Goal: Task Accomplishment & Management: Use online tool/utility

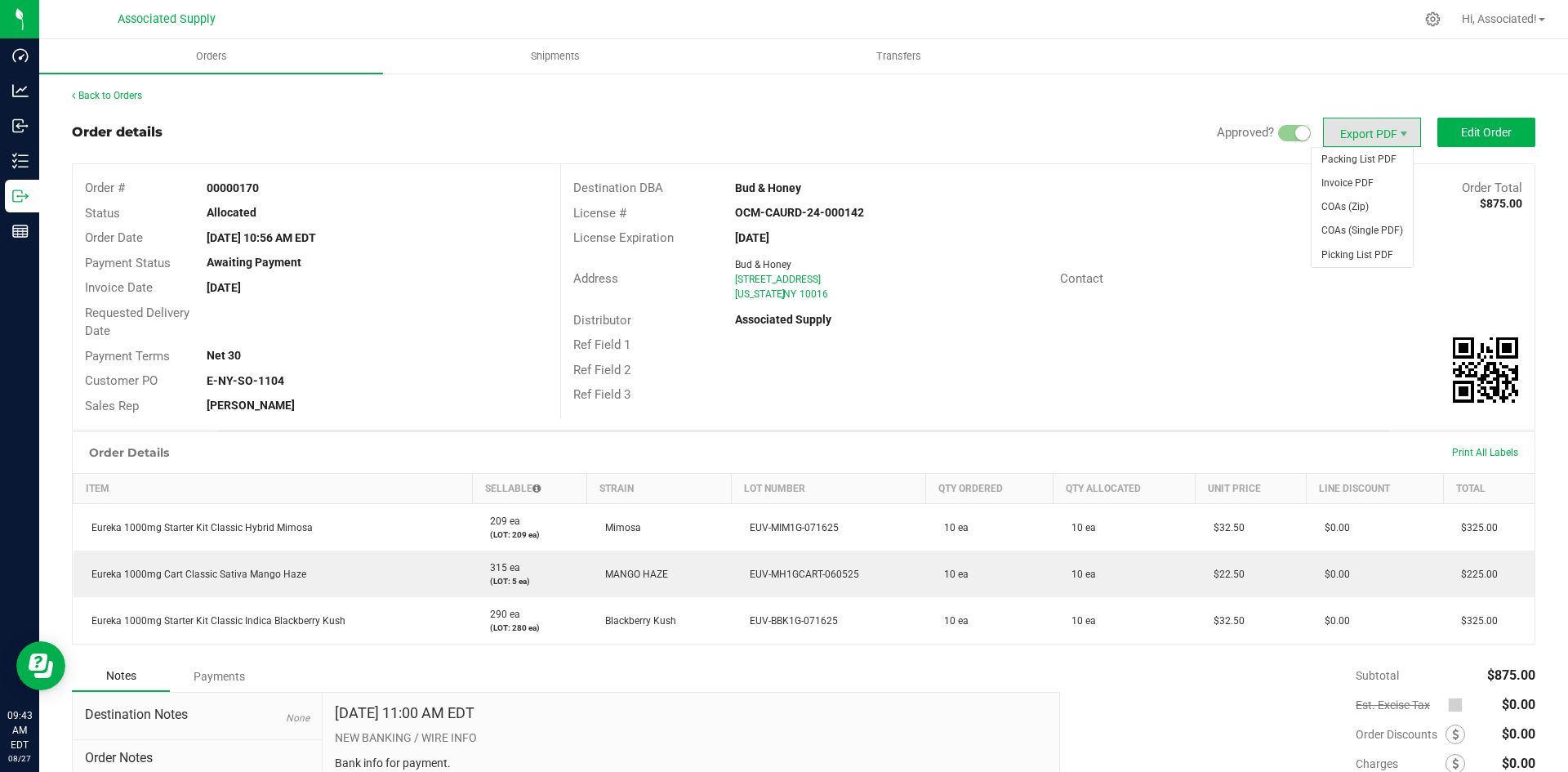
click at [1383, 131] on span "Export PDF" at bounding box center [1372, 132] width 98 height 30
click at [1346, 181] on span "Invoice PDF" at bounding box center [1362, 183] width 101 height 24
click at [114, 99] on link "Back to Orders" at bounding box center [106, 96] width 70 height 11
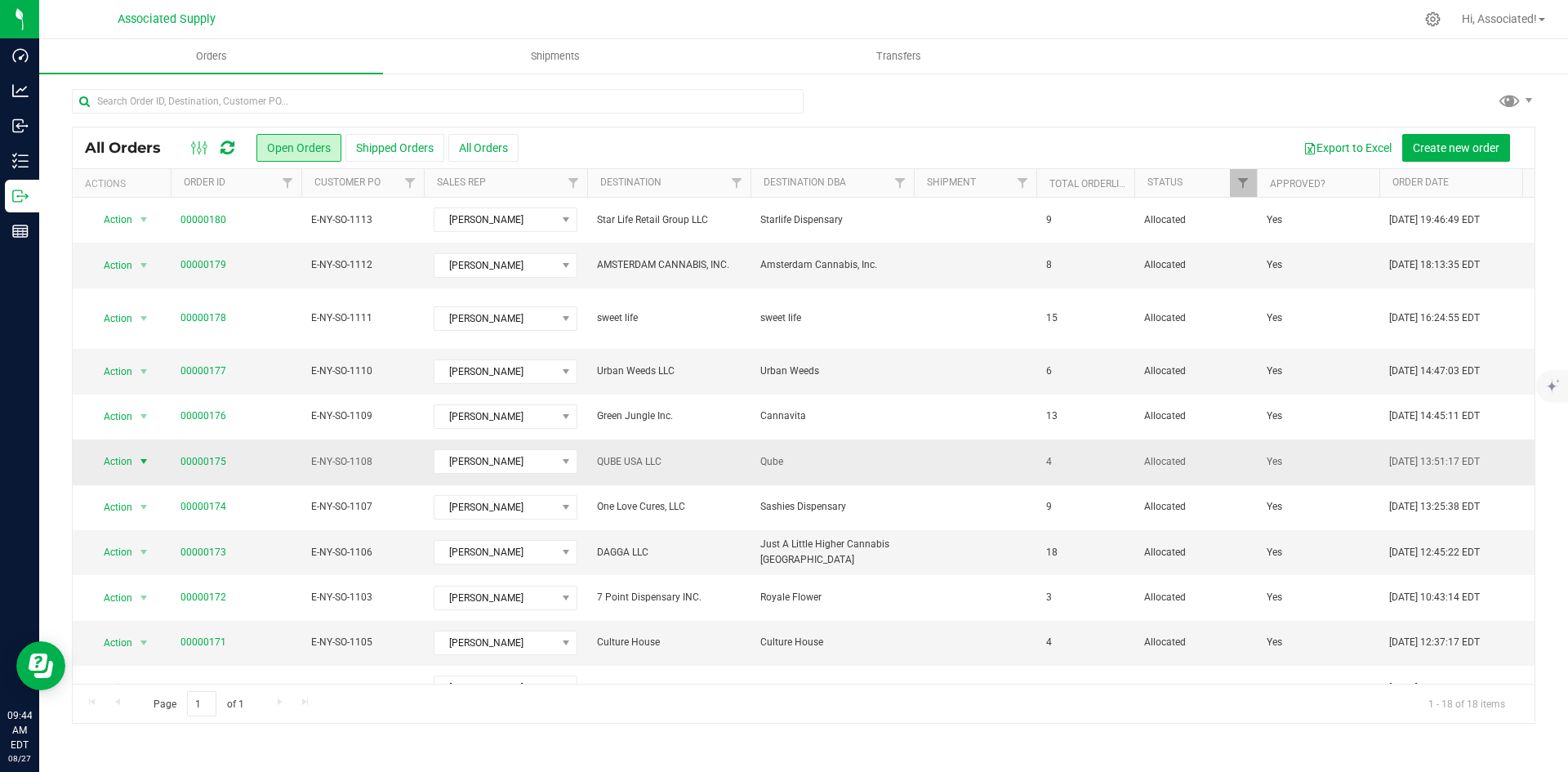
click at [142, 455] on span "select" at bounding box center [143, 462] width 13 height 13
click at [142, 456] on span "select" at bounding box center [143, 463] width 13 height 13
click at [142, 455] on span "select" at bounding box center [143, 462] width 13 height 13
click at [130, 662] on li "Print invoice" at bounding box center [151, 665] width 122 height 25
click at [141, 636] on span "select" at bounding box center [143, 643] width 13 height 13
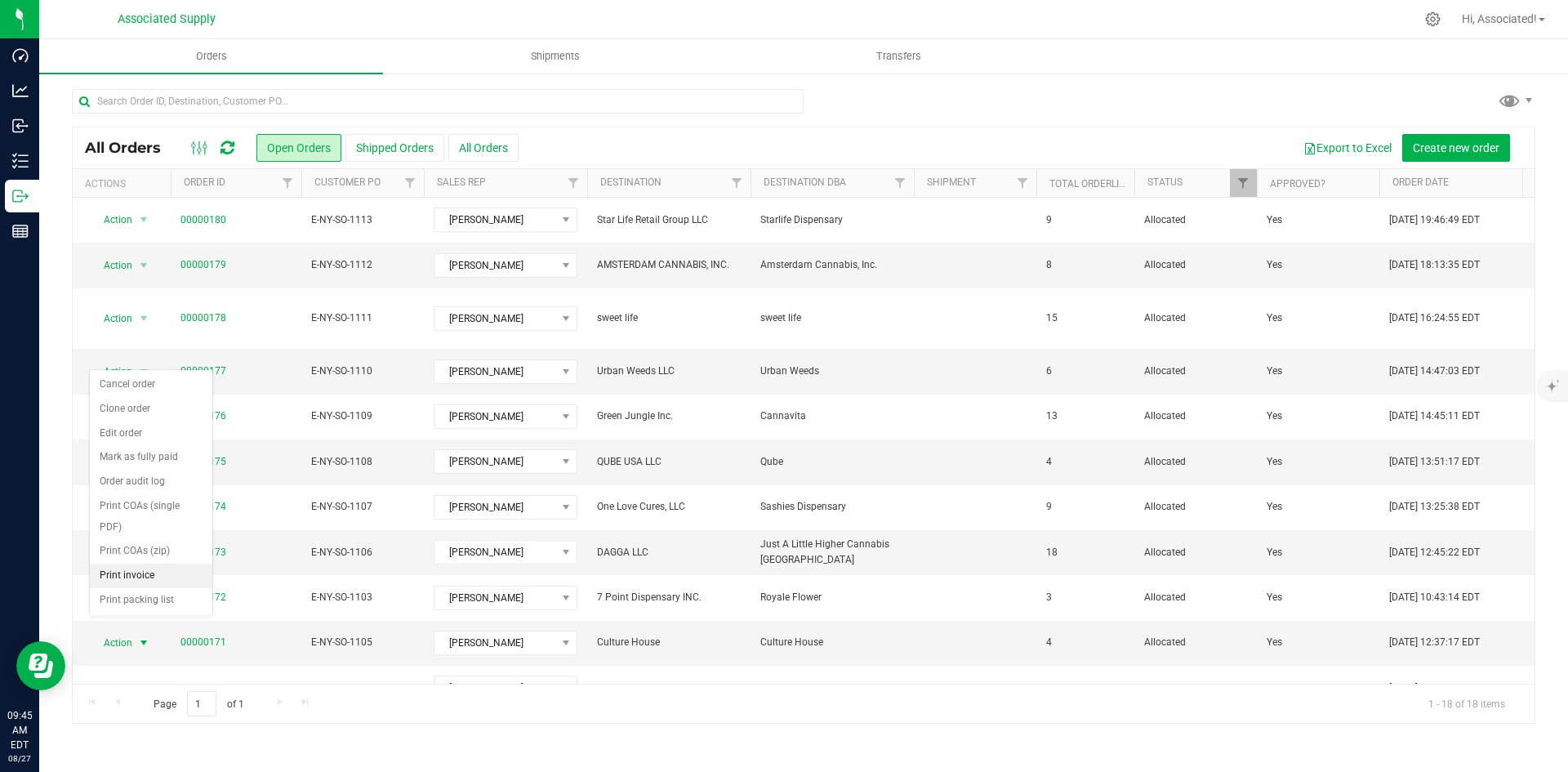
click at [136, 577] on li "Print invoice" at bounding box center [151, 576] width 122 height 25
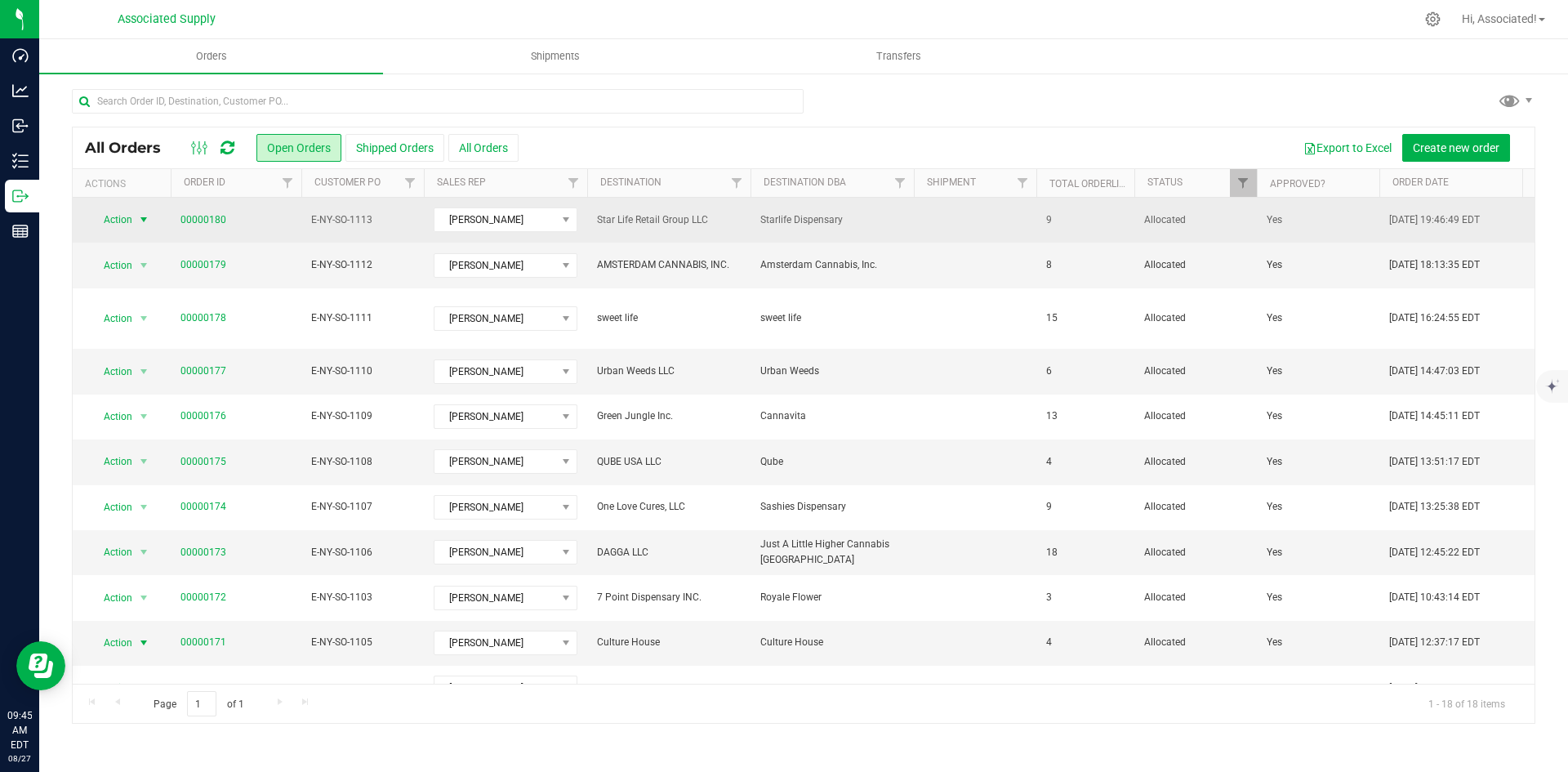
click at [143, 216] on span "select" at bounding box center [143, 220] width 13 height 13
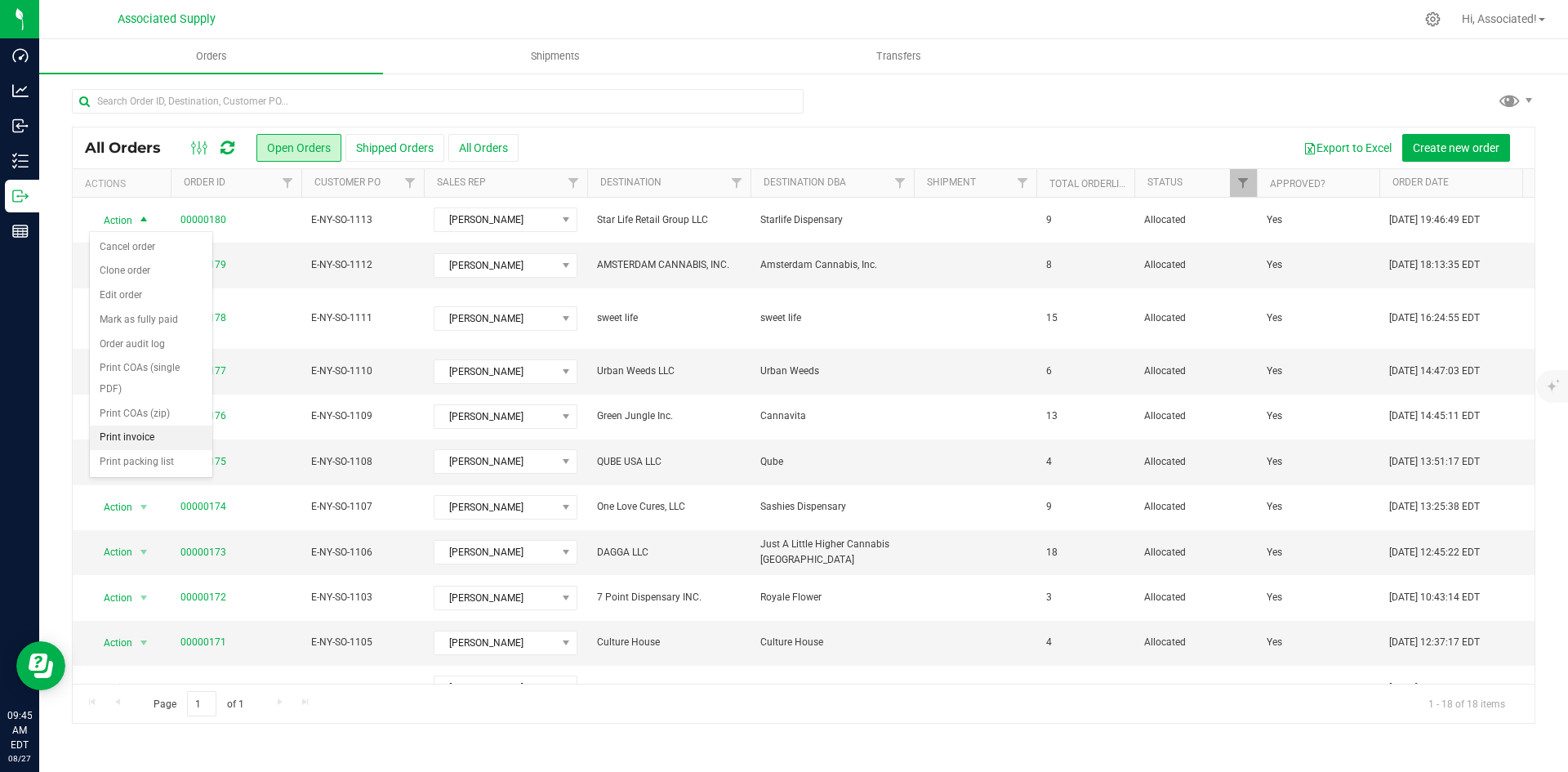
click at [122, 436] on li "Print invoice" at bounding box center [151, 438] width 122 height 25
click at [142, 545] on span "select" at bounding box center [143, 552] width 13 height 13
click at [135, 484] on li "Print invoice" at bounding box center [151, 485] width 122 height 25
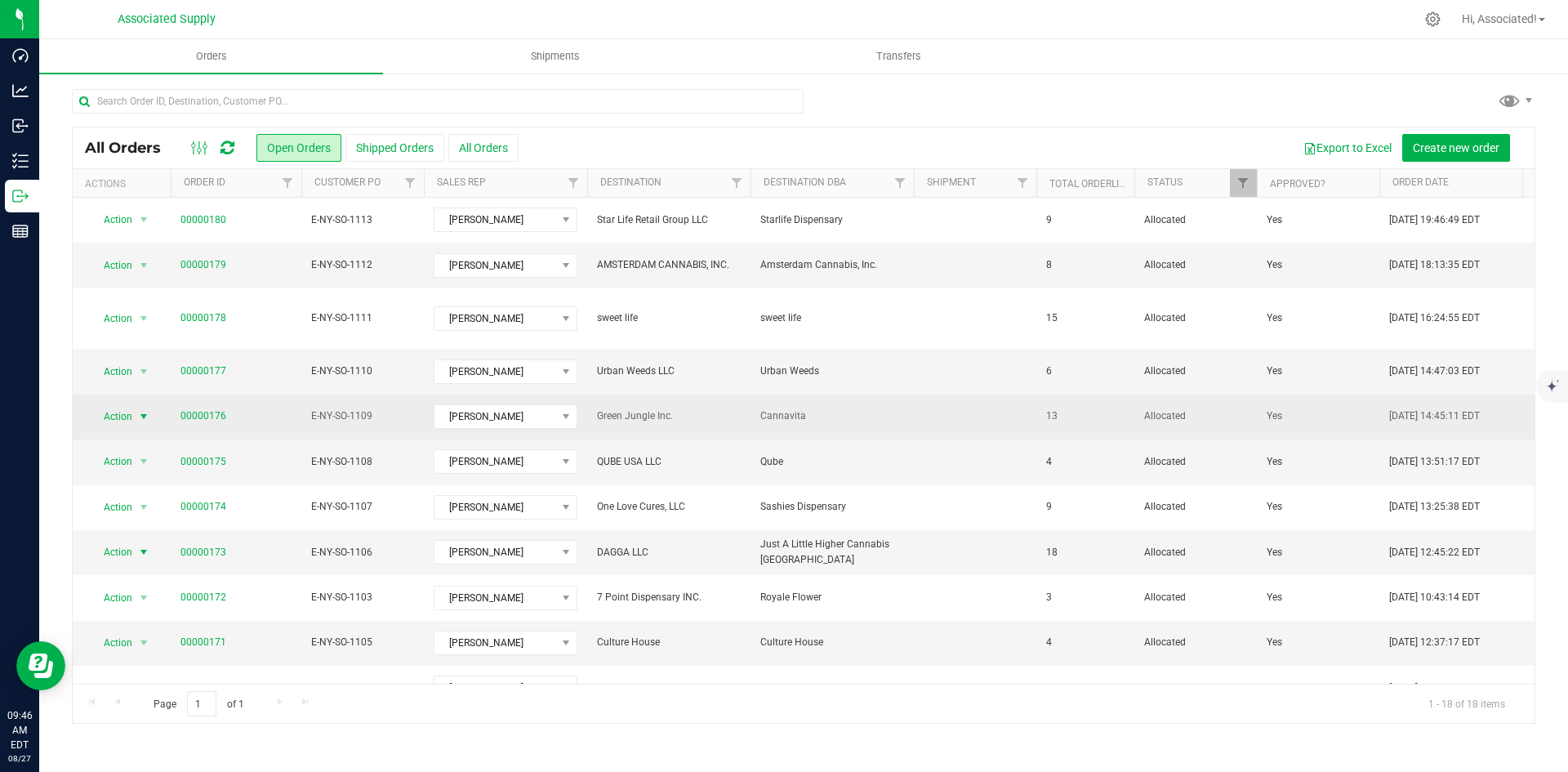
click at [142, 410] on span "select" at bounding box center [143, 417] width 13 height 13
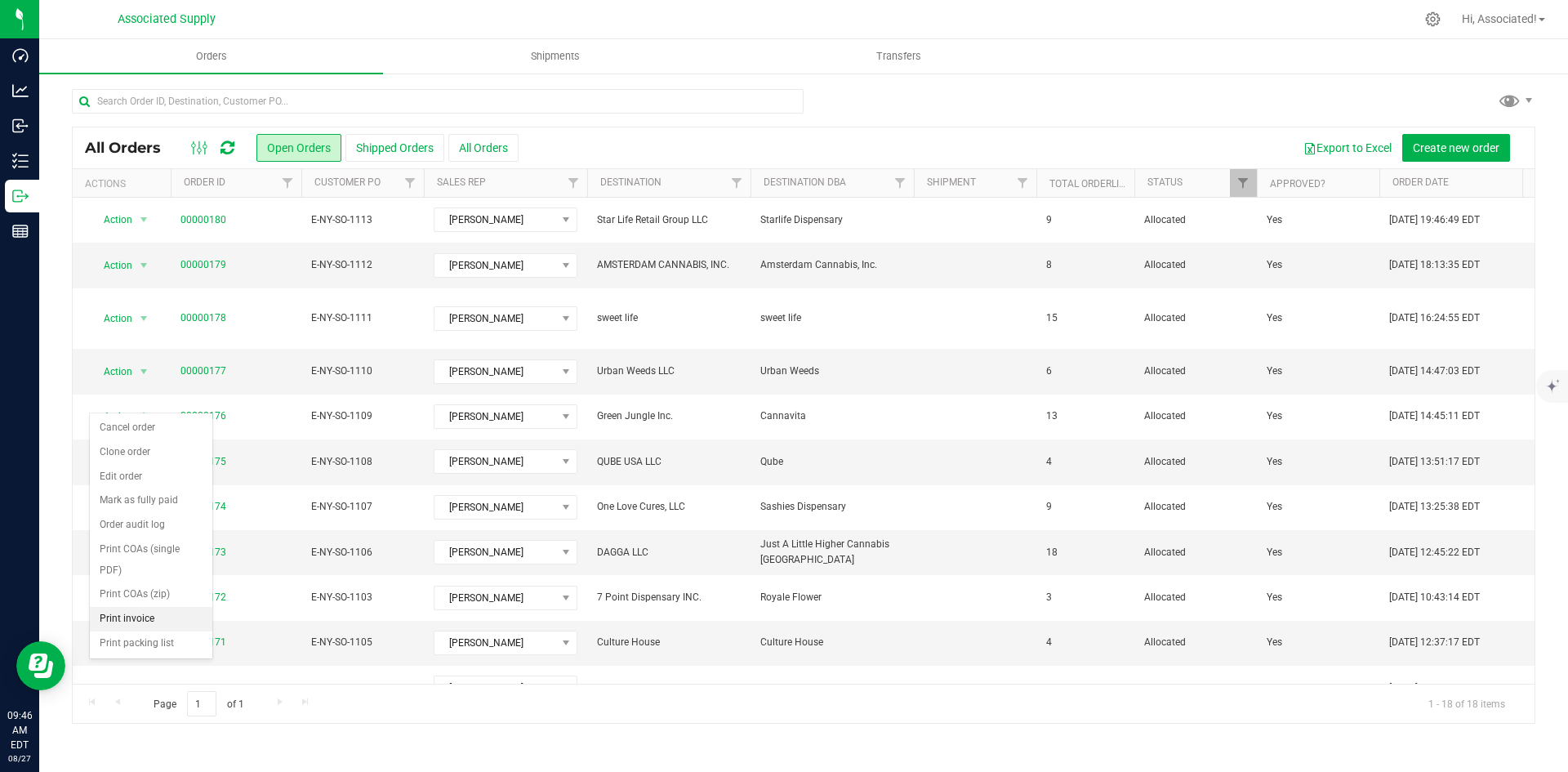
click at [148, 621] on li "Print invoice" at bounding box center [151, 620] width 122 height 25
click at [143, 365] on span "select" at bounding box center [143, 372] width 13 height 13
click at [138, 576] on li "Print invoice" at bounding box center [151, 575] width 122 height 25
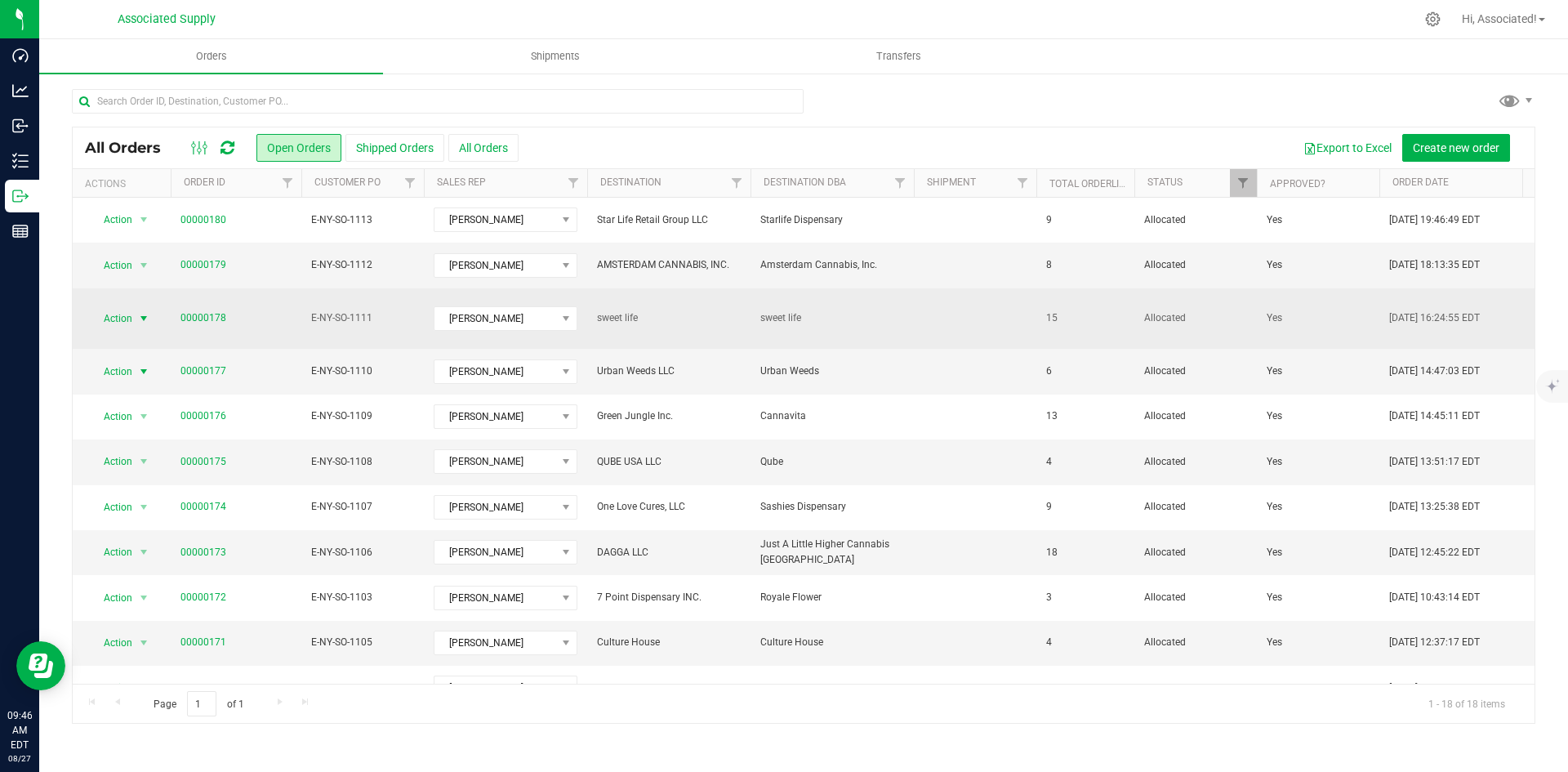
click at [144, 312] on span "select" at bounding box center [143, 319] width 13 height 13
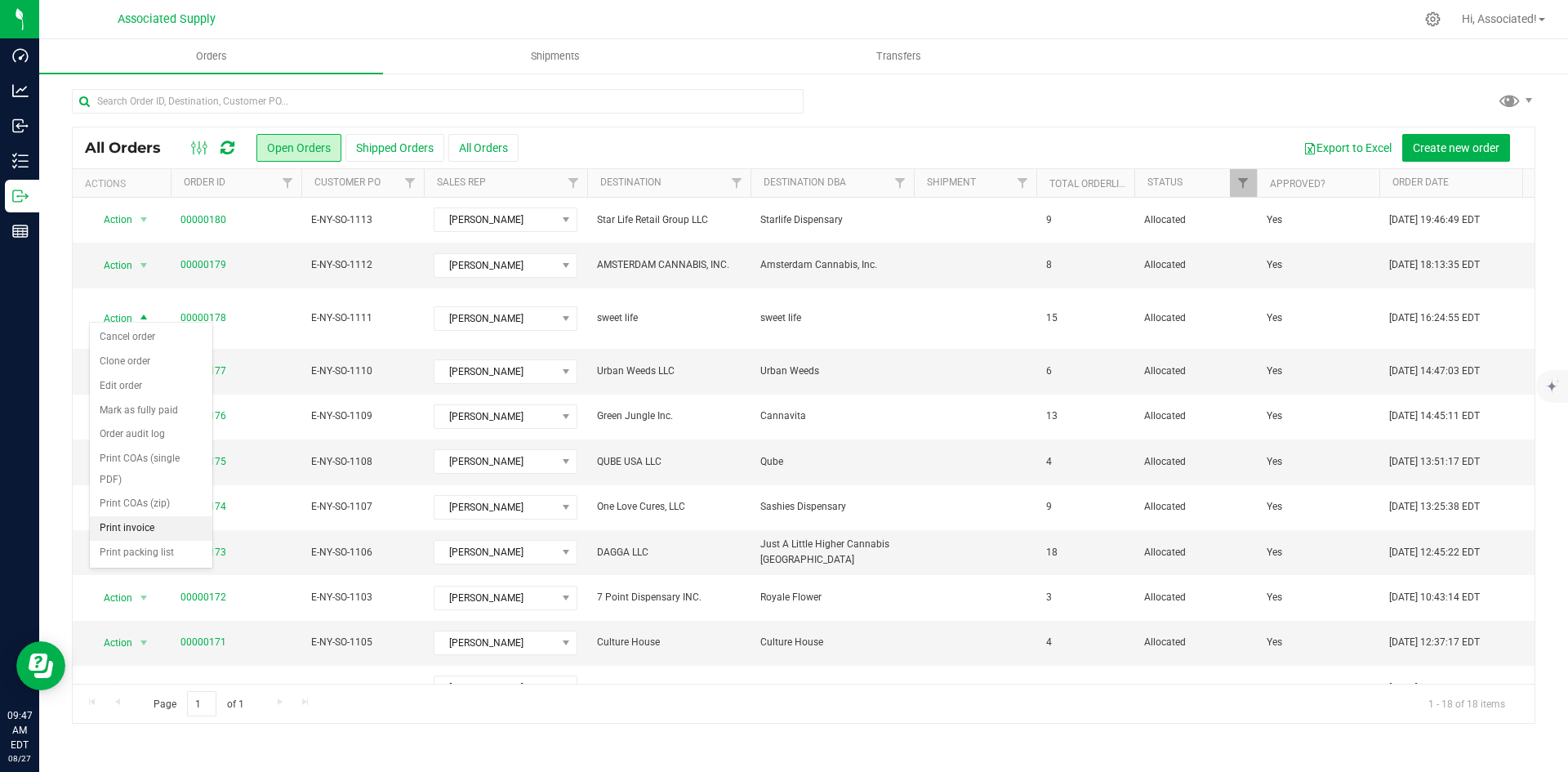
click at [127, 524] on li "Print invoice" at bounding box center [151, 529] width 122 height 25
click at [628, 132] on div "All Orders Open Orders Shipped Orders All Orders Export to Excel Create new ord…" at bounding box center [803, 147] width 1462 height 41
click at [142, 455] on span "select" at bounding box center [143, 462] width 13 height 13
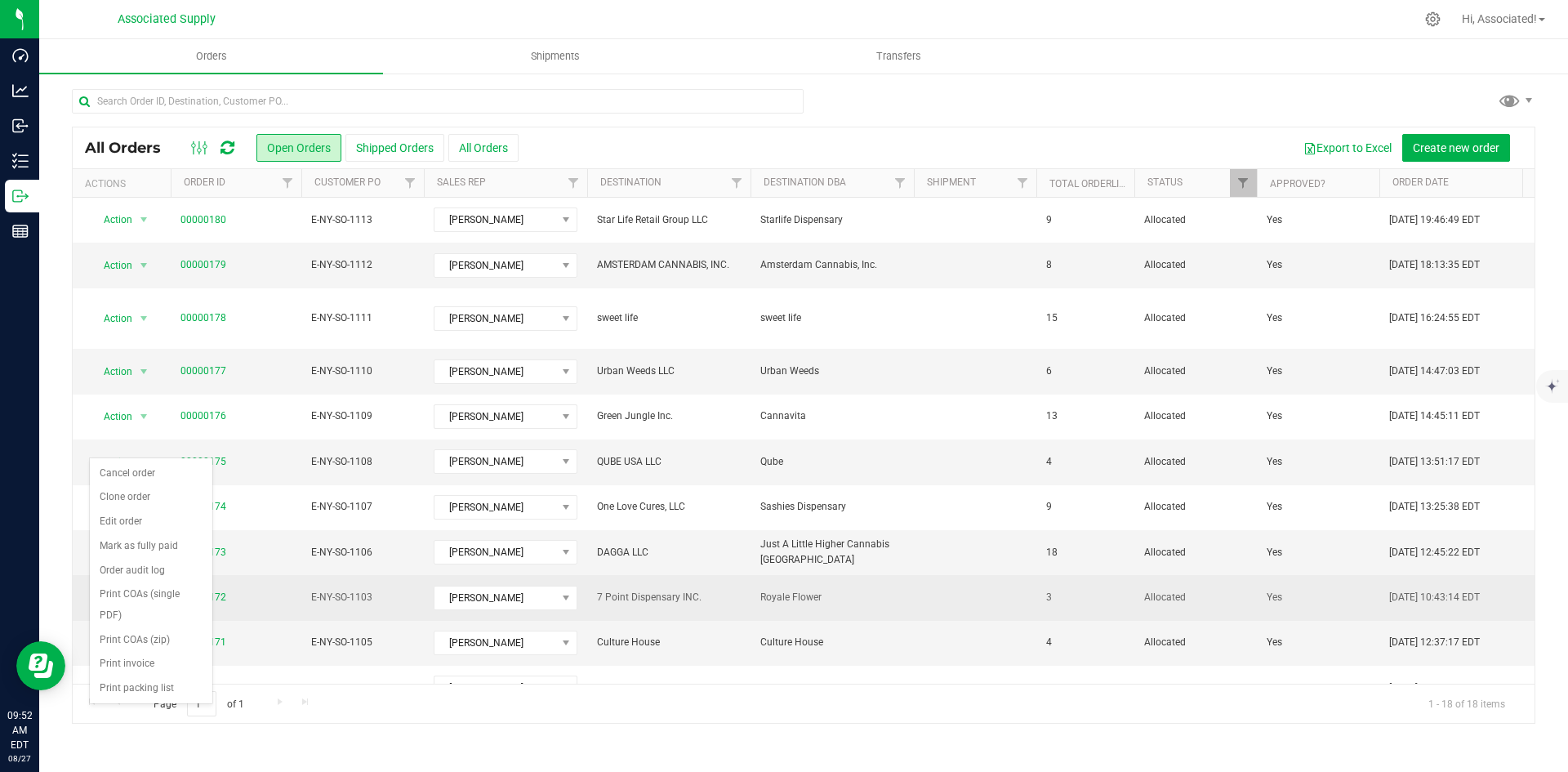
click at [252, 454] on span "00000175" at bounding box center [236, 462] width 111 height 15
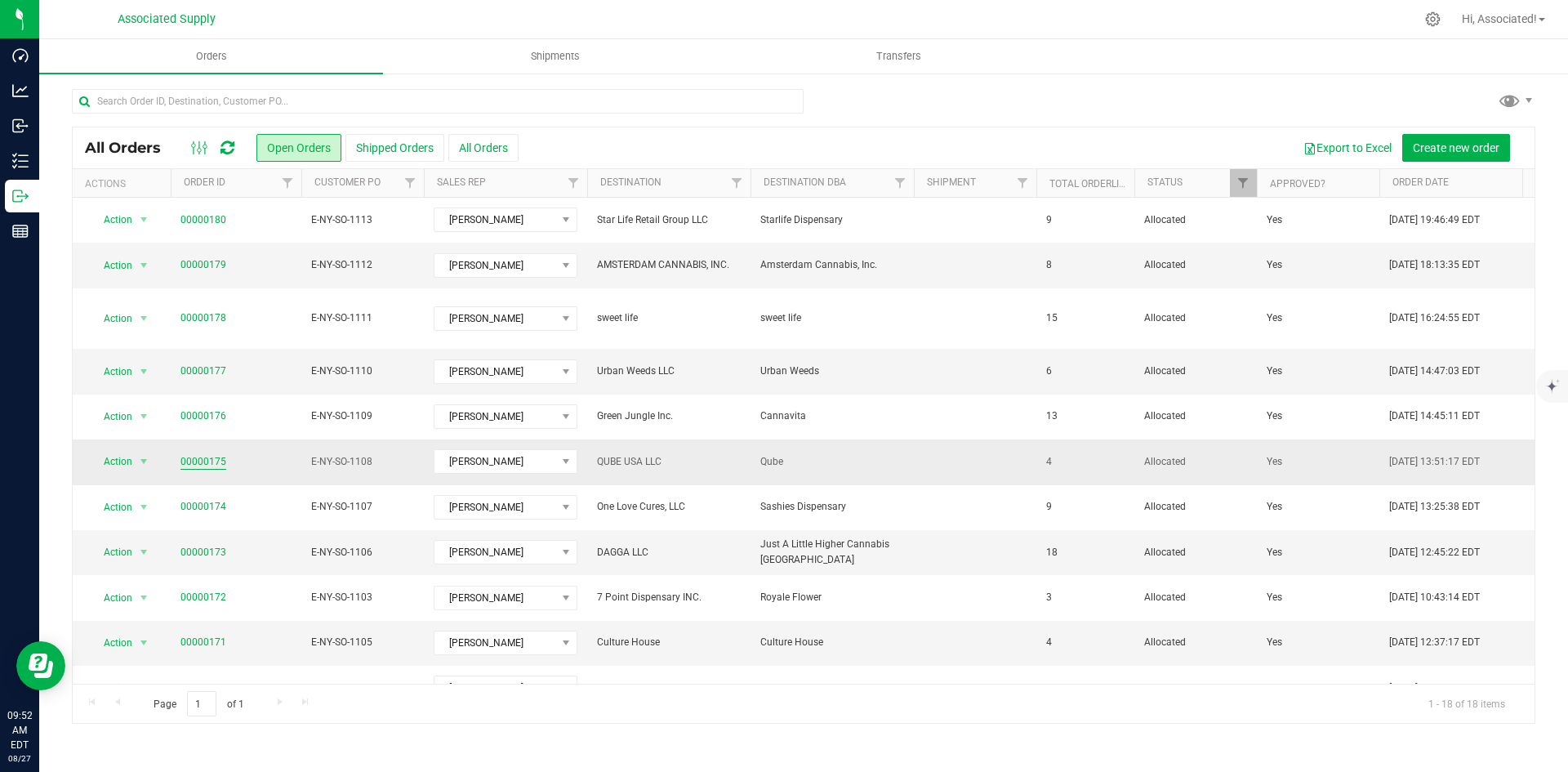
click at [187, 454] on link "00000175" at bounding box center [204, 462] width 46 height 15
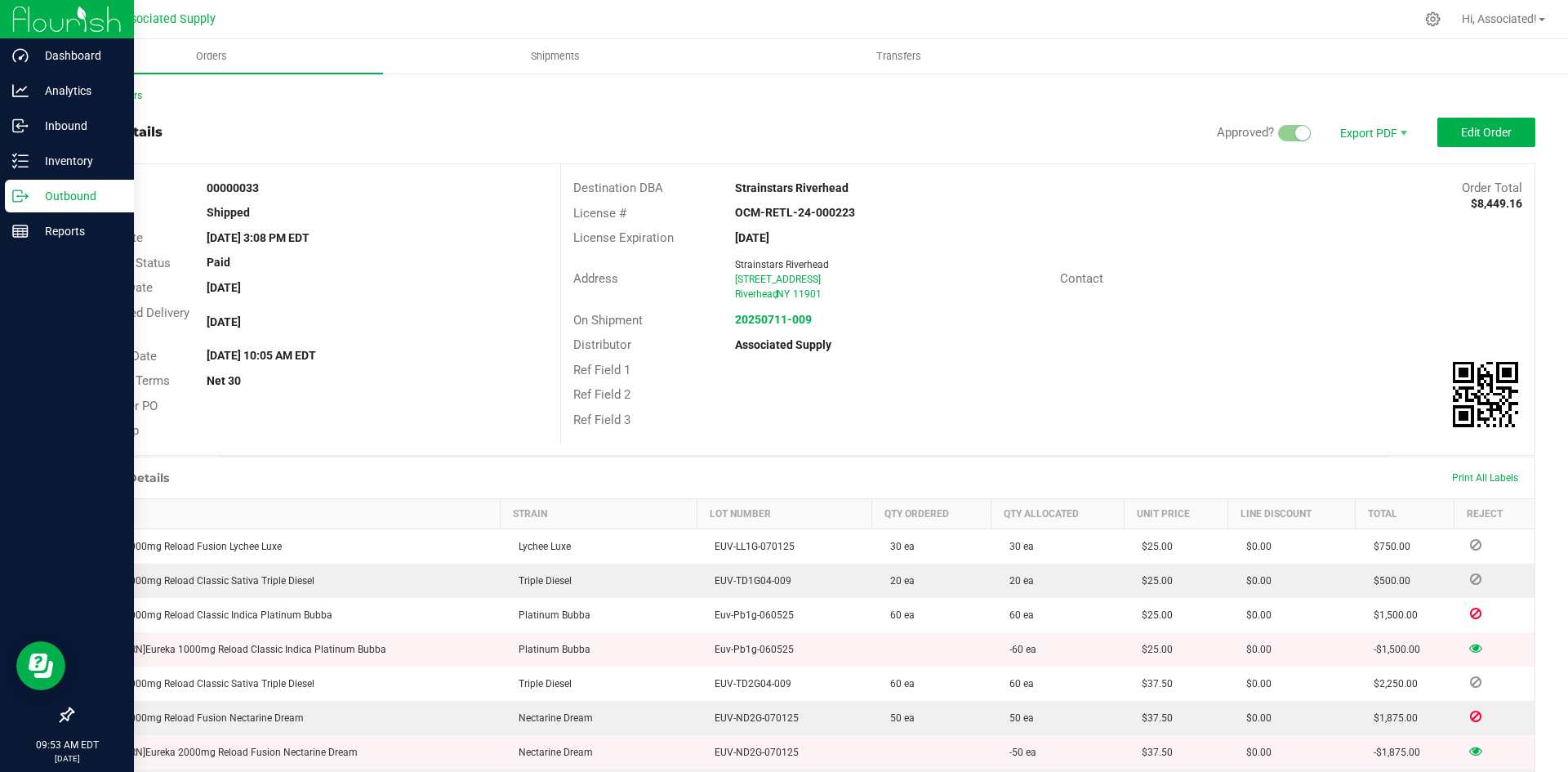
click at [62, 196] on p "Outbound" at bounding box center [77, 196] width 98 height 19
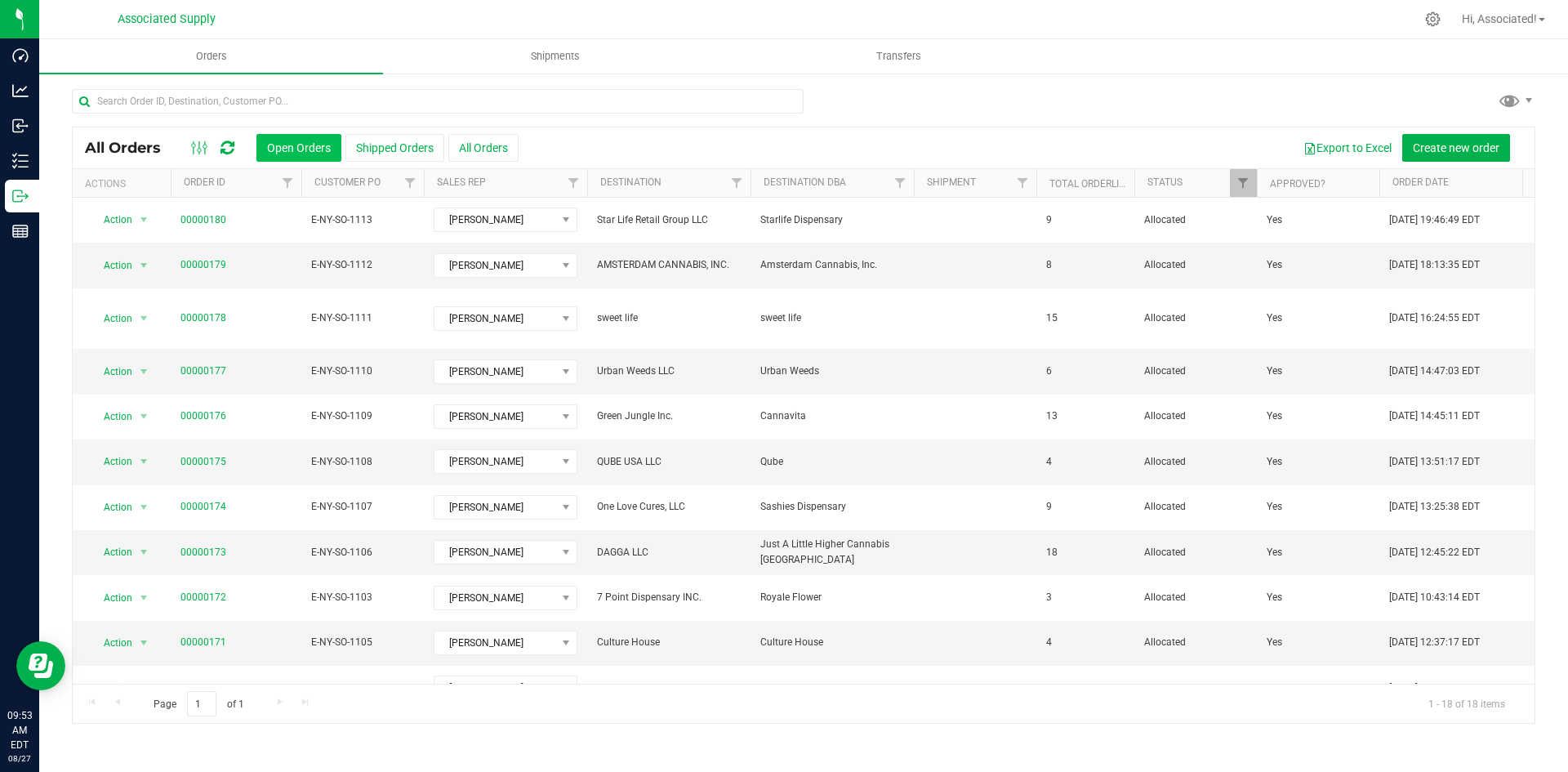
click at [272, 151] on button "Open Orders" at bounding box center [298, 147] width 85 height 28
click at [251, 454] on span "00000175" at bounding box center [236, 462] width 111 height 15
click at [243, 454] on span "00000175" at bounding box center [236, 462] width 111 height 15
click at [279, 454] on span "00000175" at bounding box center [236, 462] width 111 height 15
click at [715, 454] on span "QUBE USA LLC" at bounding box center [668, 462] width 143 height 15
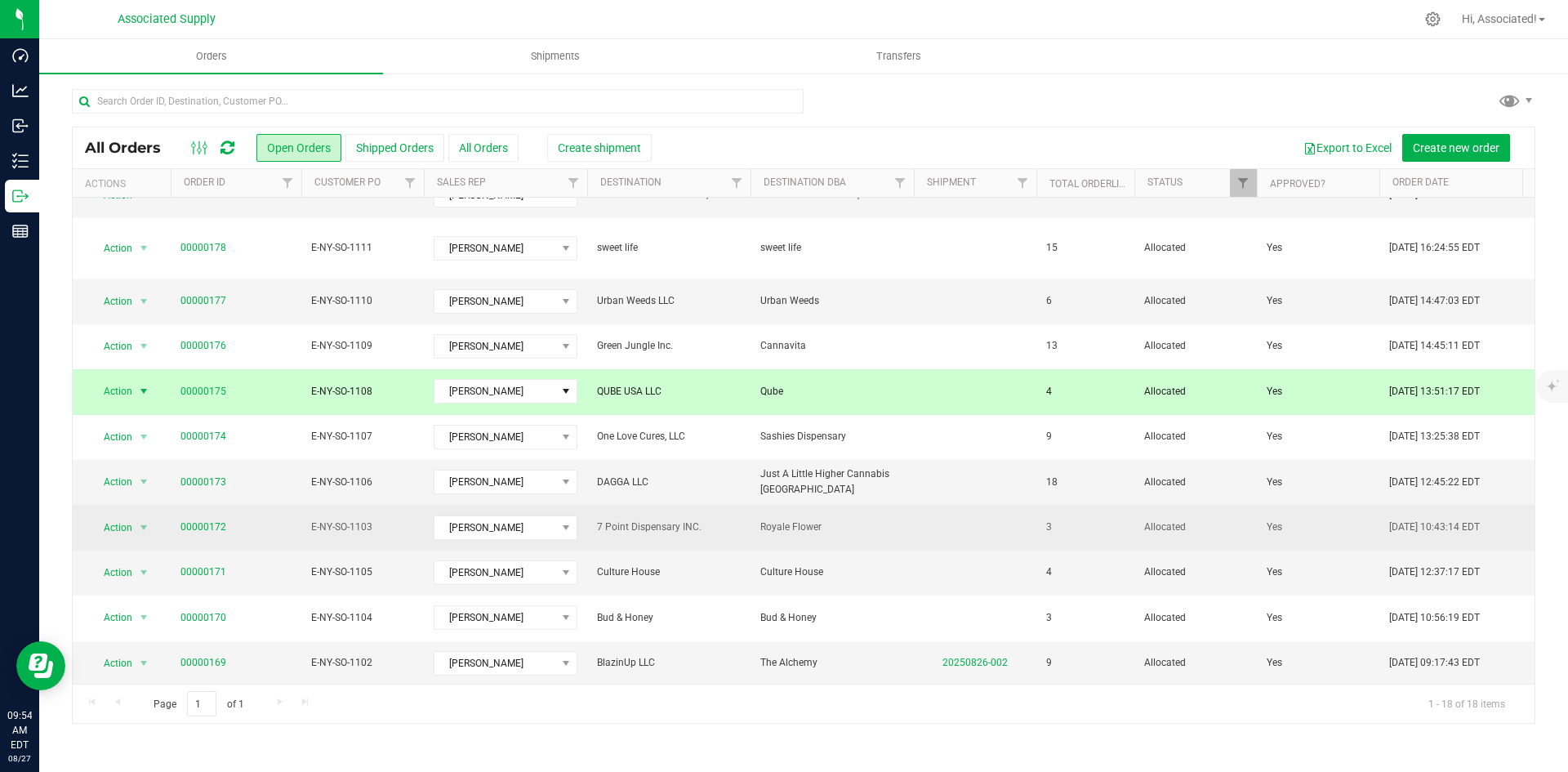
scroll to position [164, 0]
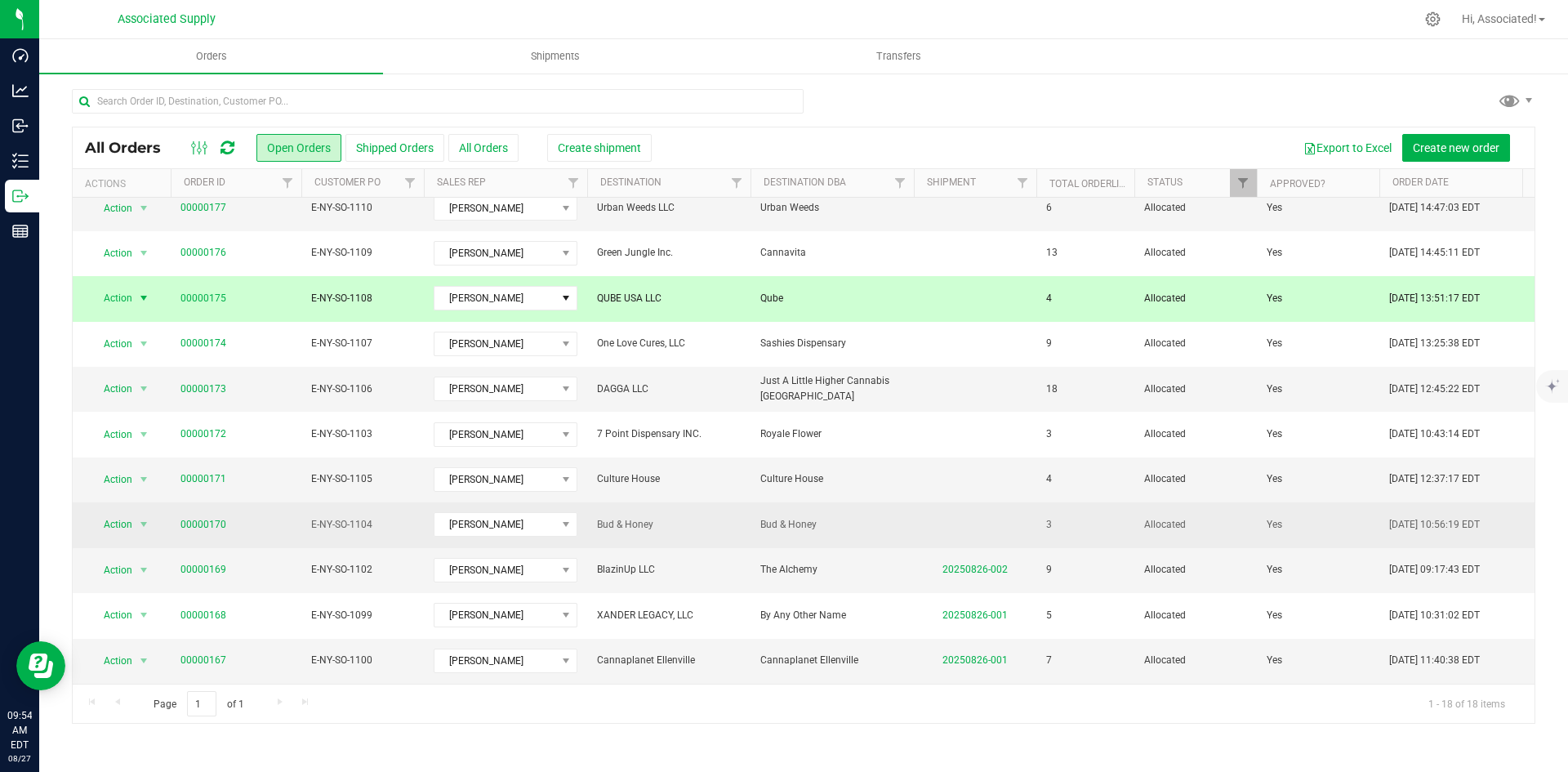
click at [904, 518] on span "Bud & Honey" at bounding box center [832, 525] width 143 height 15
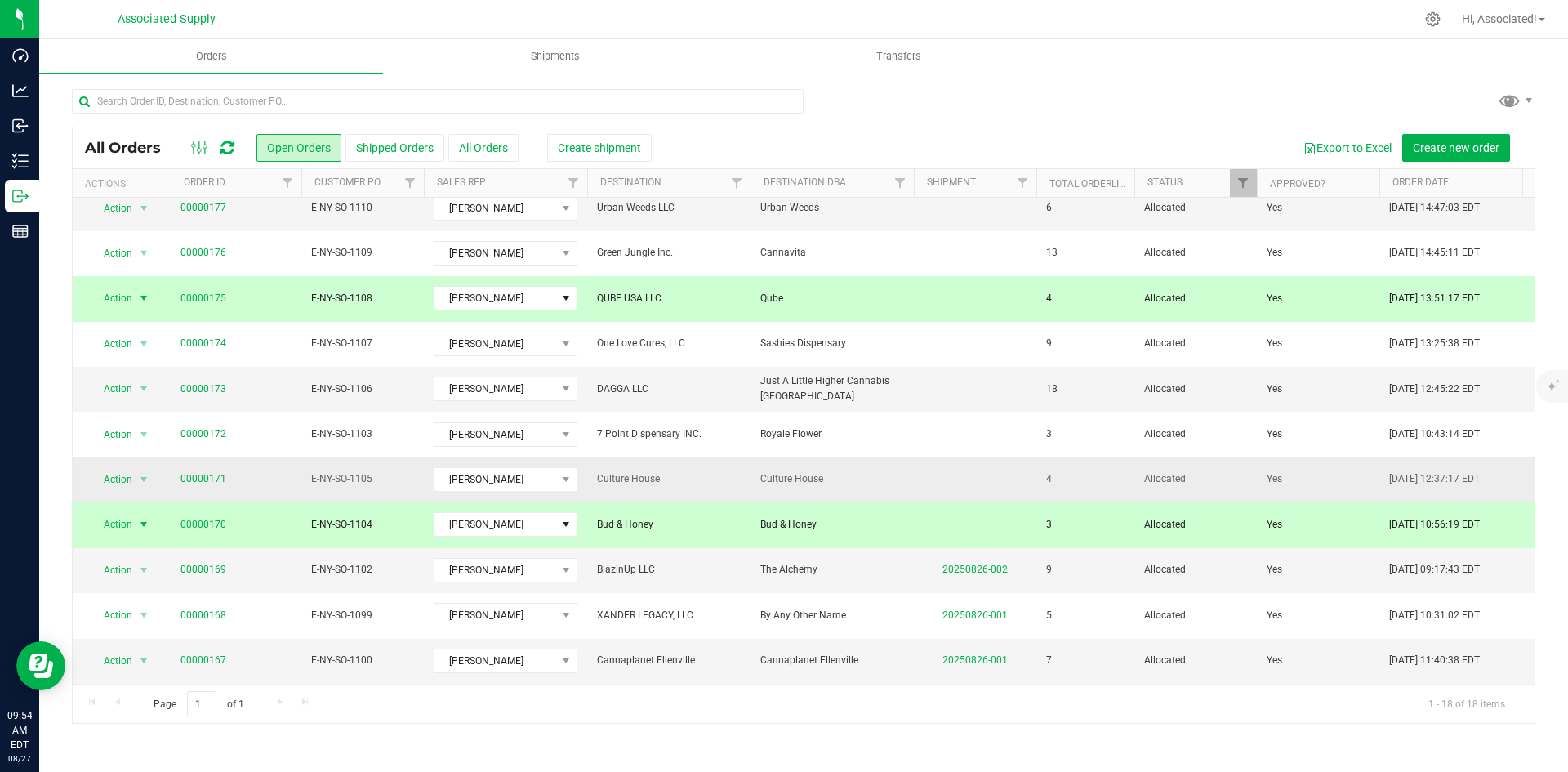
click at [894, 472] on span "Culture House" at bounding box center [832, 479] width 143 height 15
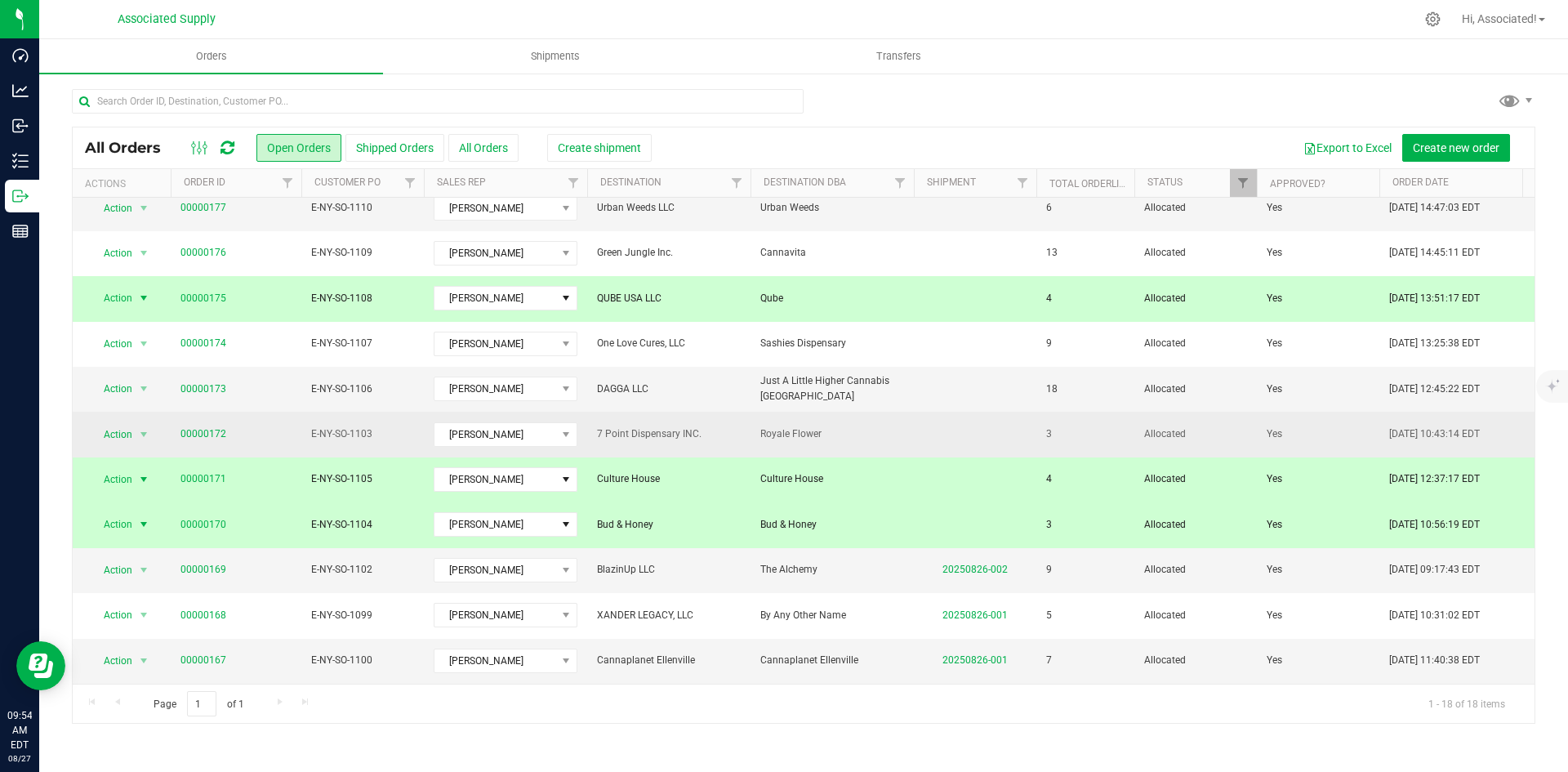
scroll to position [0, 0]
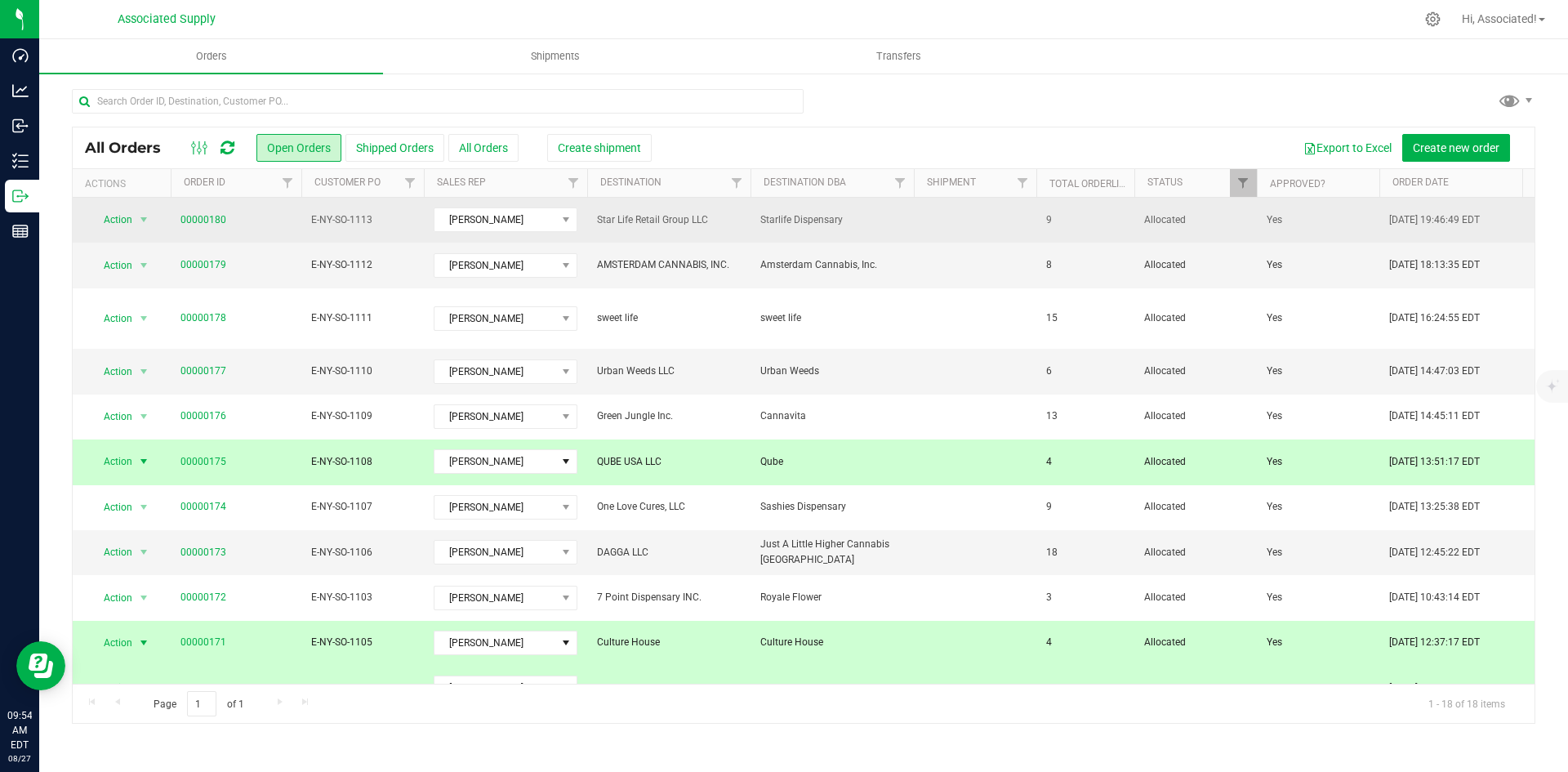
click at [945, 223] on td at bounding box center [975, 220] width 122 height 45
click at [880, 221] on span "Starlife Dispensary" at bounding box center [832, 220] width 143 height 15
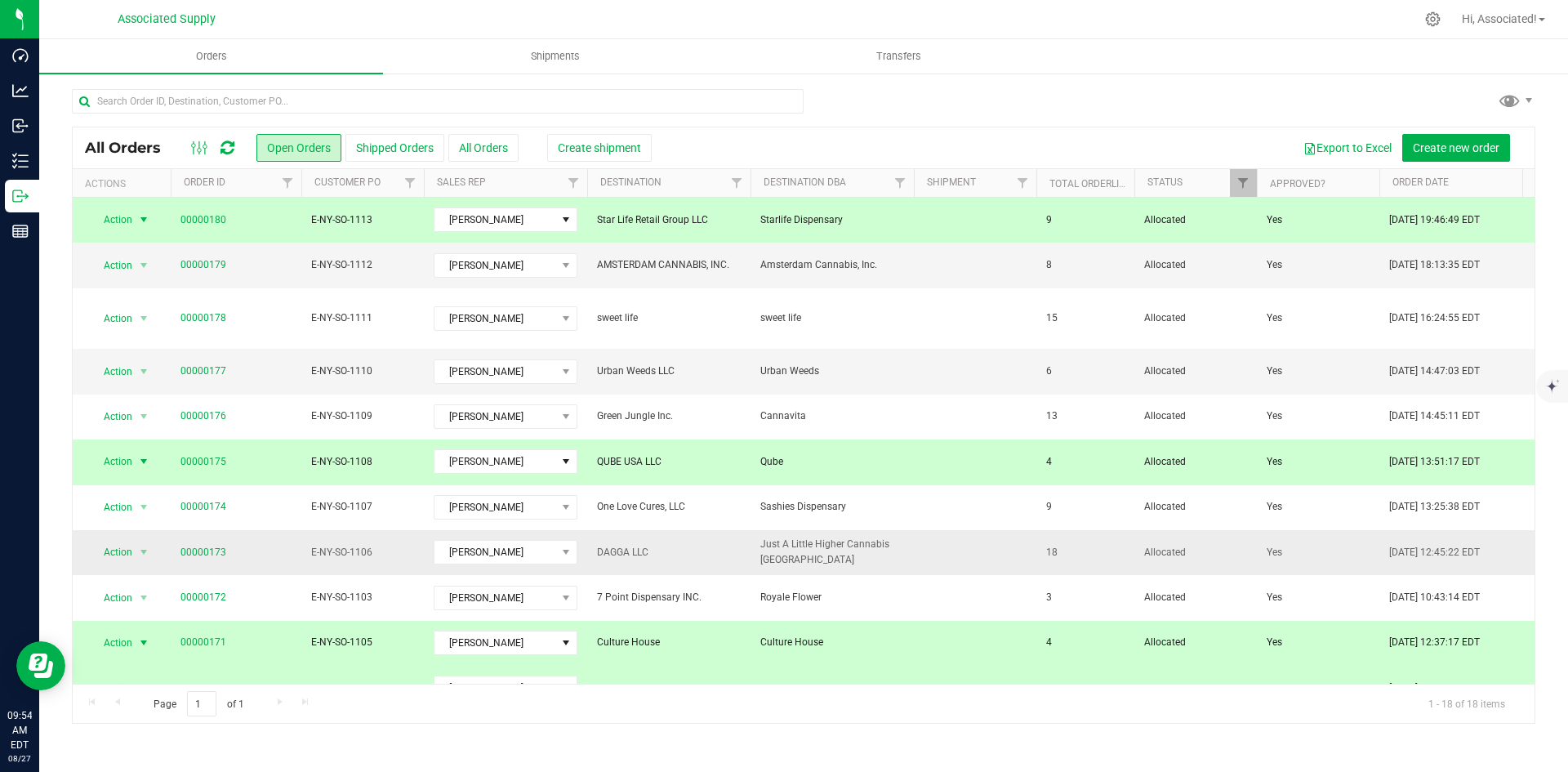
click at [916, 537] on td at bounding box center [975, 552] width 122 height 45
click at [898, 538] on span "Just A Little Higher Cannabis [GEOGRAPHIC_DATA]" at bounding box center [832, 552] width 143 height 31
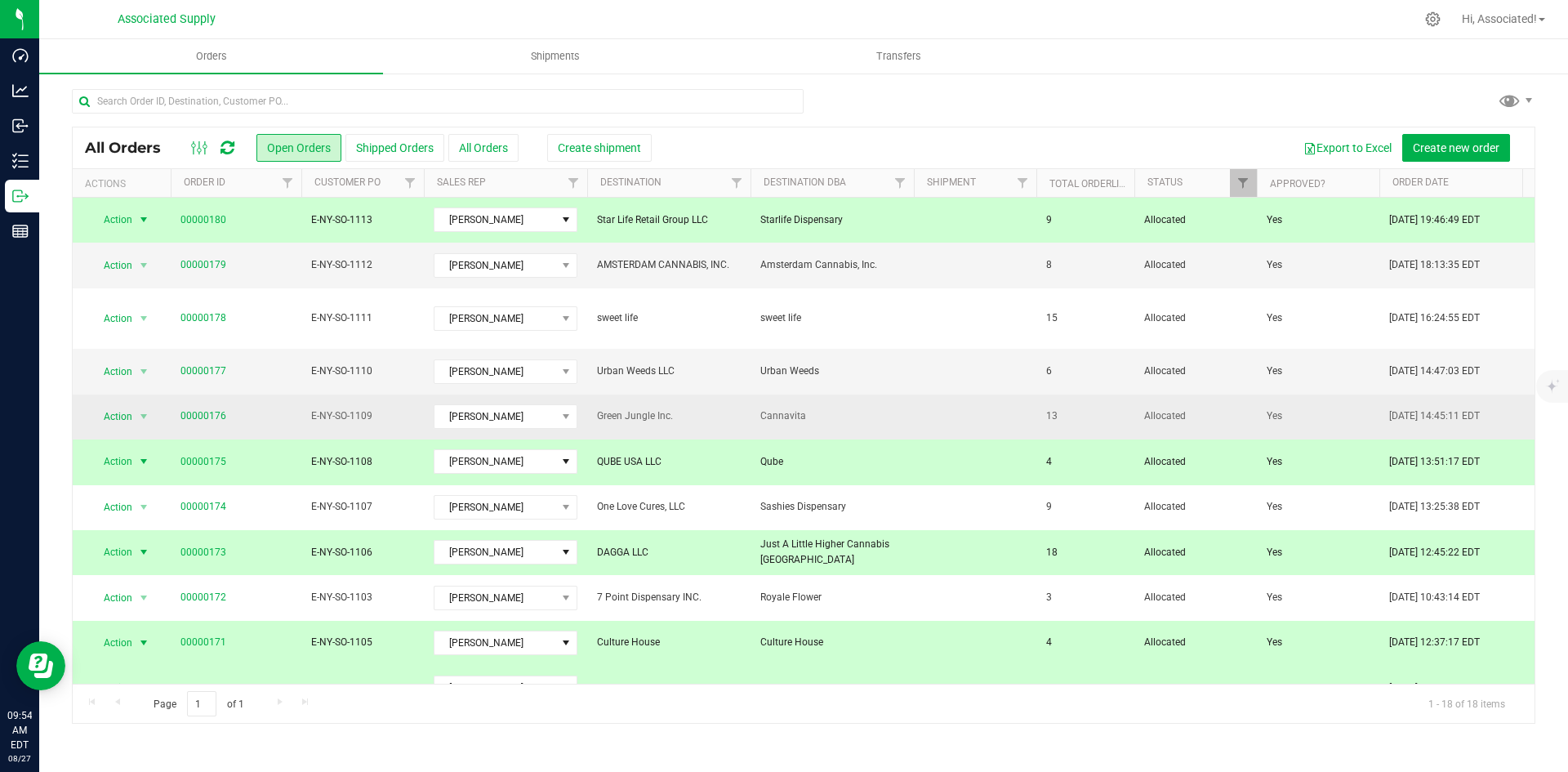
click at [852, 408] on span "Cannavita" at bounding box center [832, 416] width 143 height 15
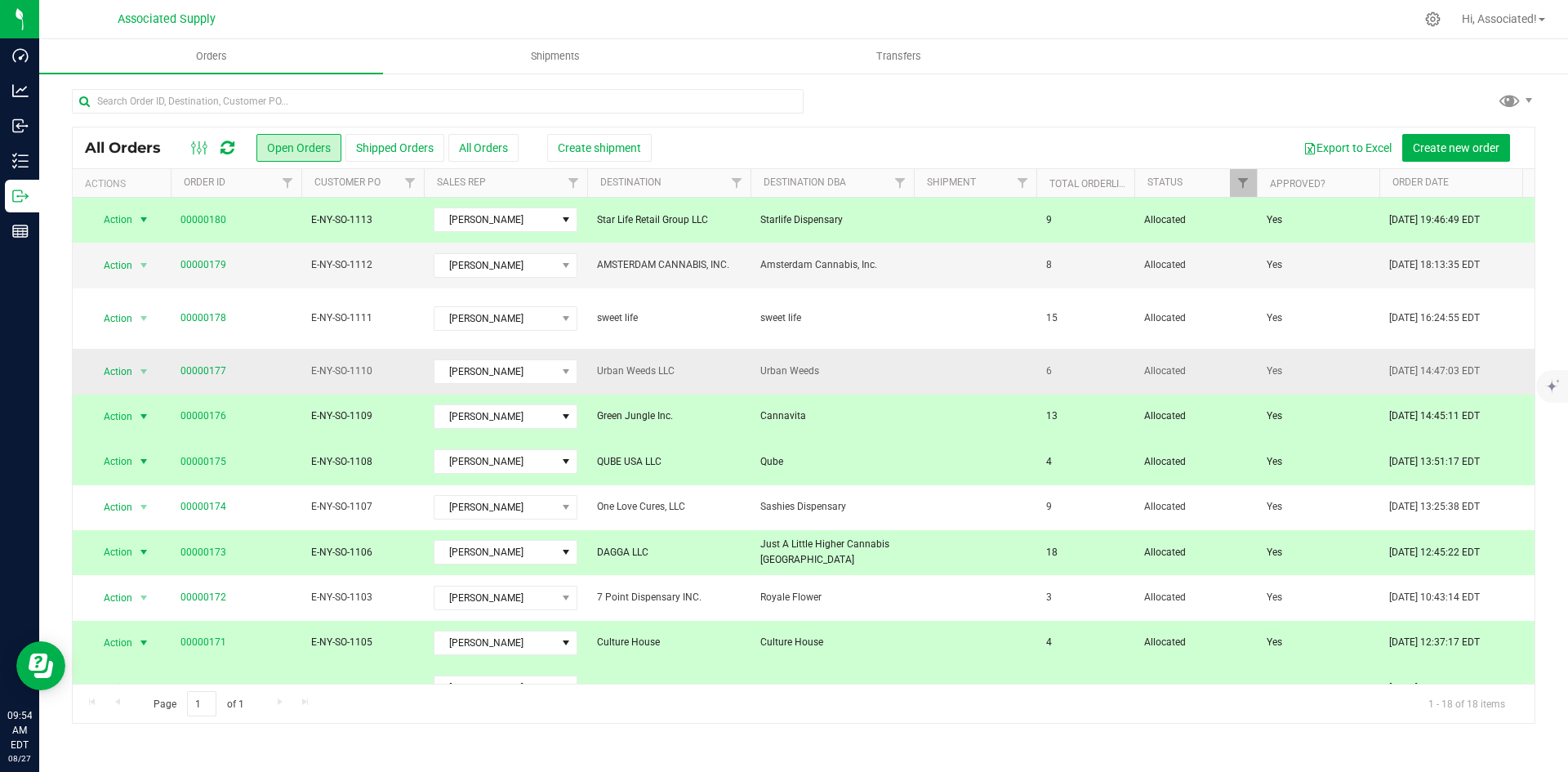
click at [852, 364] on span "Urban Weeds" at bounding box center [832, 371] width 143 height 15
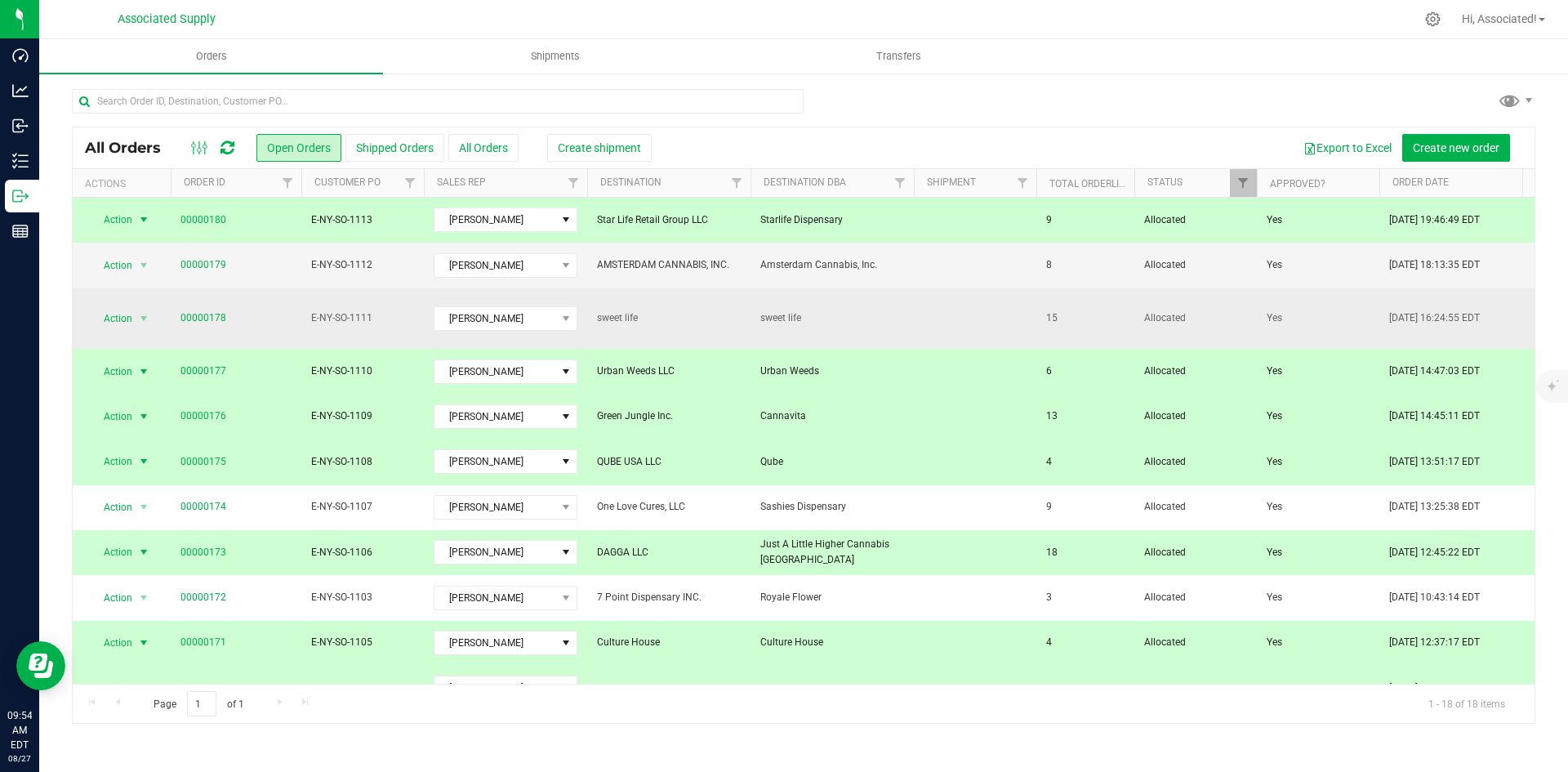
click at [859, 311] on span "sweet life" at bounding box center [832, 319] width 143 height 15
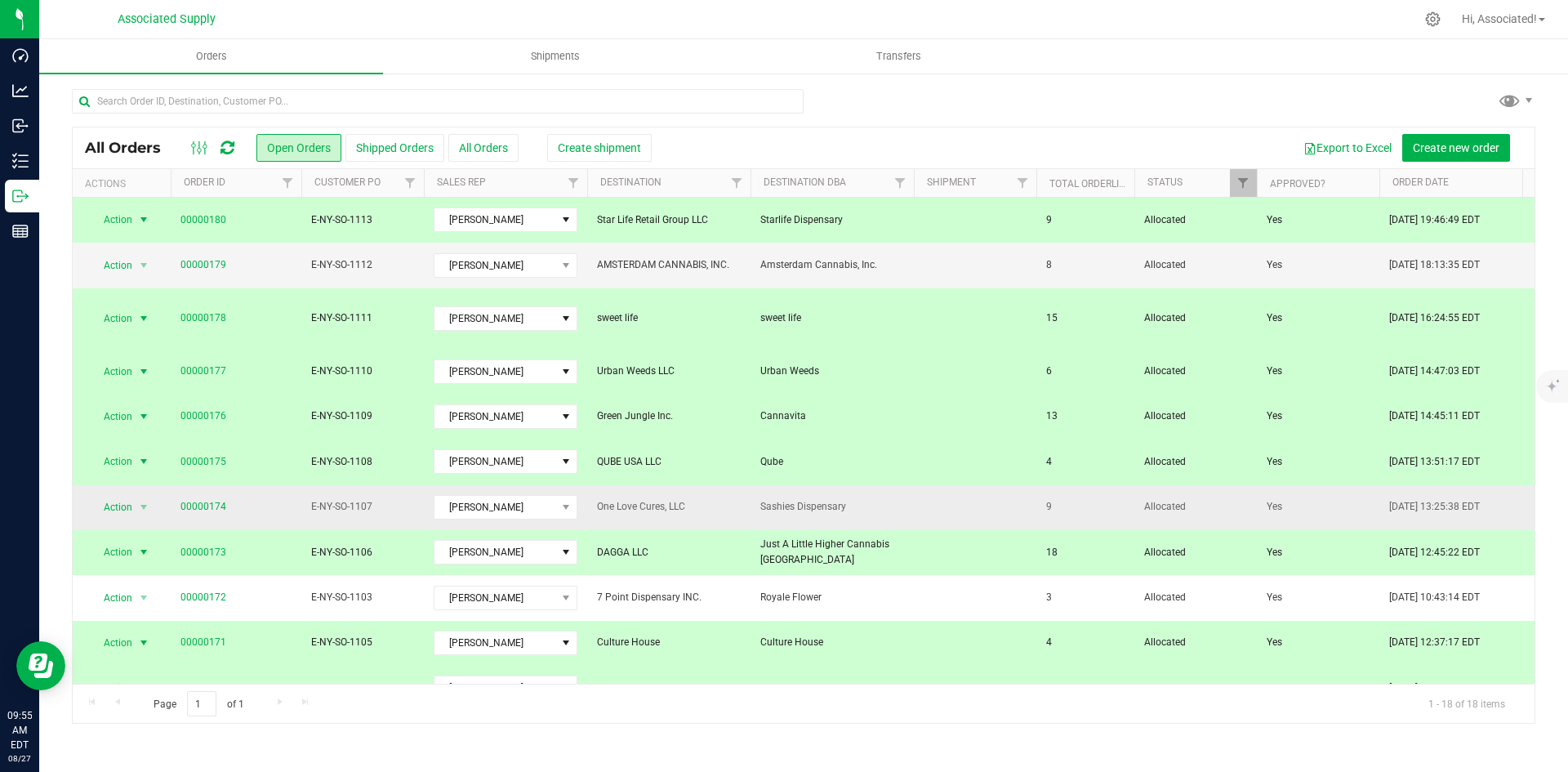
scroll to position [81, 0]
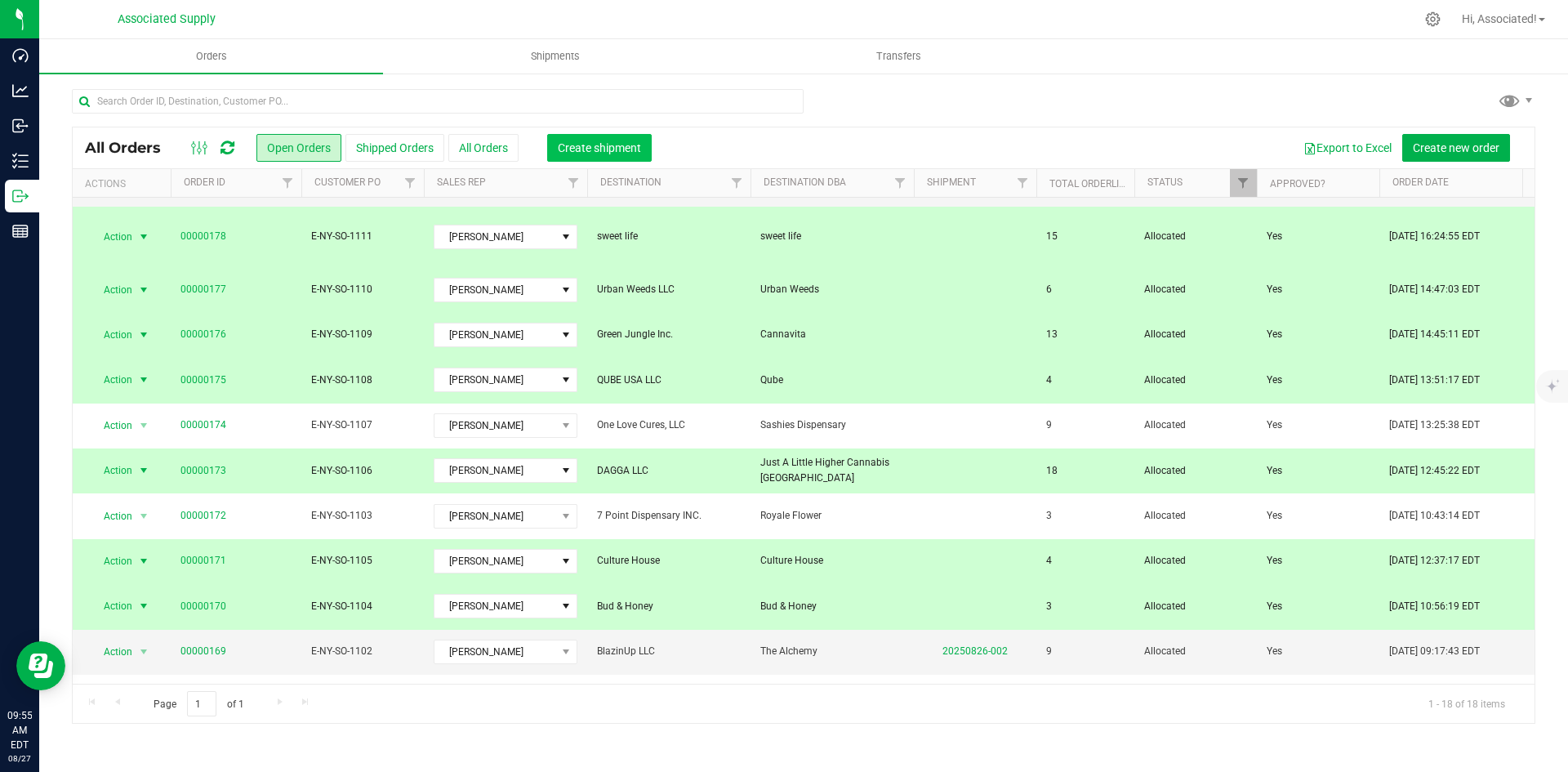
click at [611, 139] on button "Create shipment" at bounding box center [599, 147] width 104 height 28
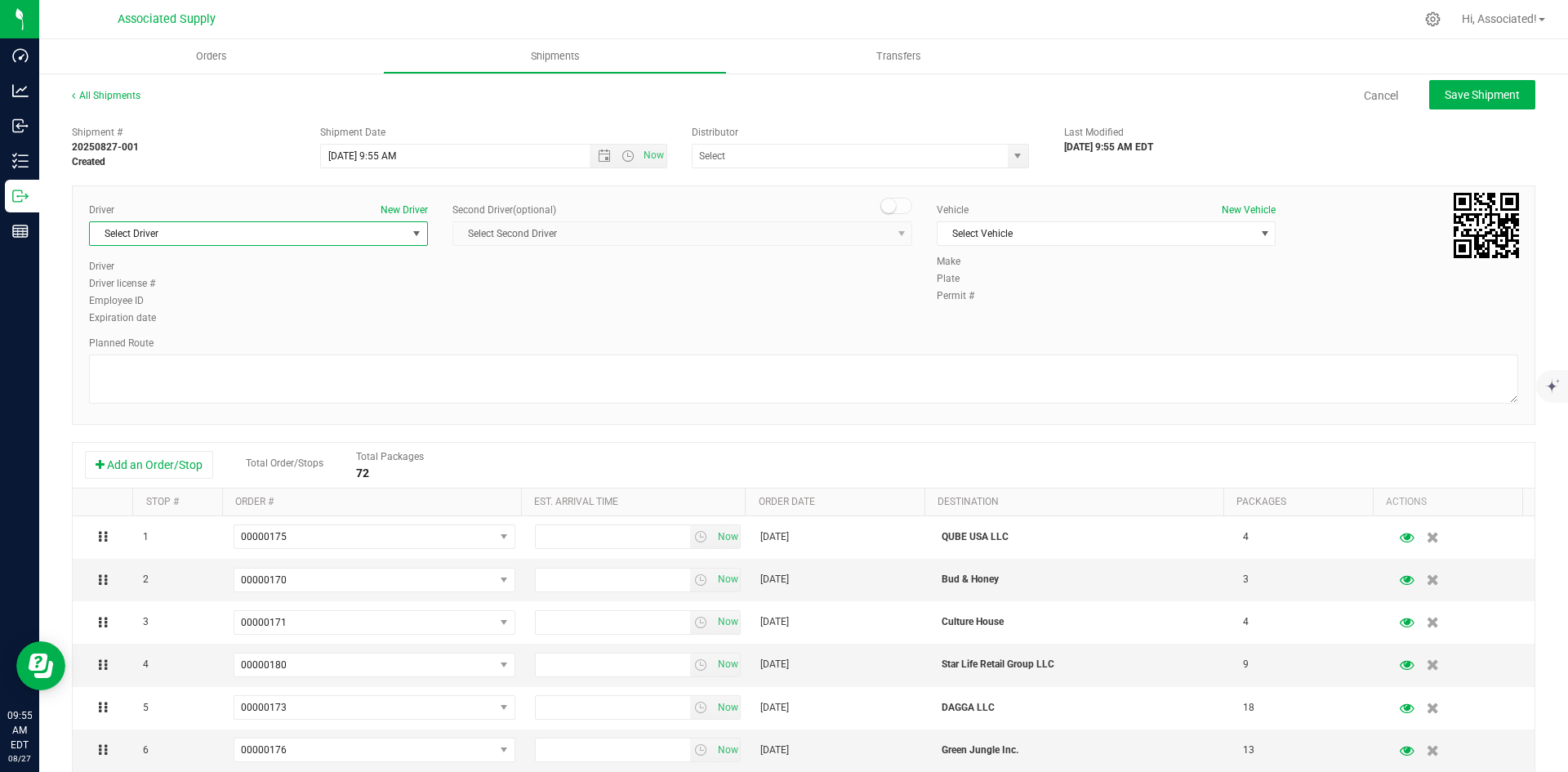
click at [401, 232] on span "Select Driver" at bounding box center [248, 233] width 316 height 23
click at [145, 479] on span "[PERSON_NAME]" at bounding box center [137, 483] width 75 height 21
click at [1011, 155] on span "select" at bounding box center [1017, 156] width 13 height 13
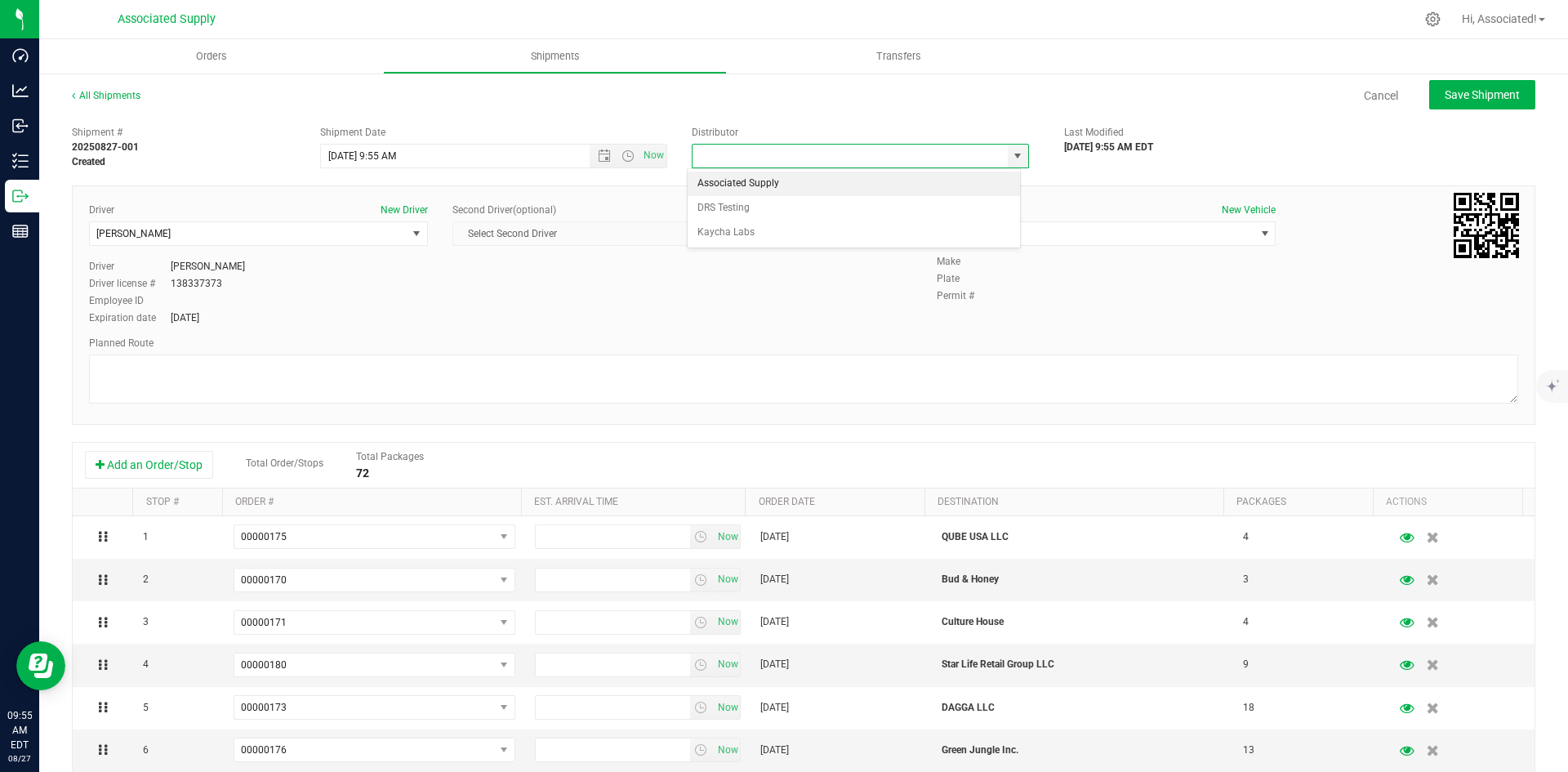
click at [747, 183] on li "Associated Supply" at bounding box center [854, 184] width 333 height 25
type input "Associated Supply"
click at [1034, 231] on span "Select Vehicle" at bounding box center [1095, 233] width 316 height 23
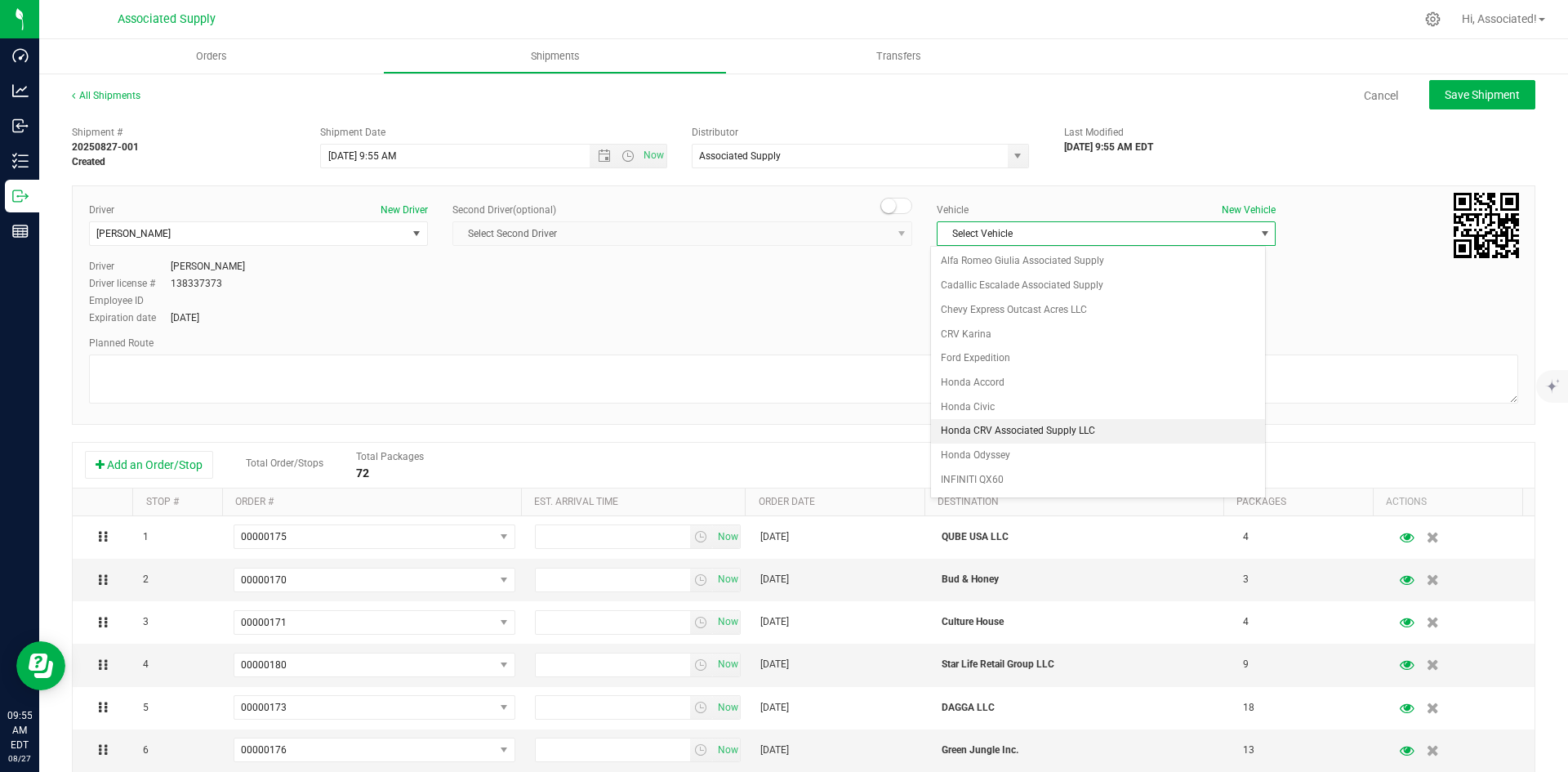
click at [962, 432] on li "Honda CRV Associated Supply LLC" at bounding box center [1098, 431] width 334 height 25
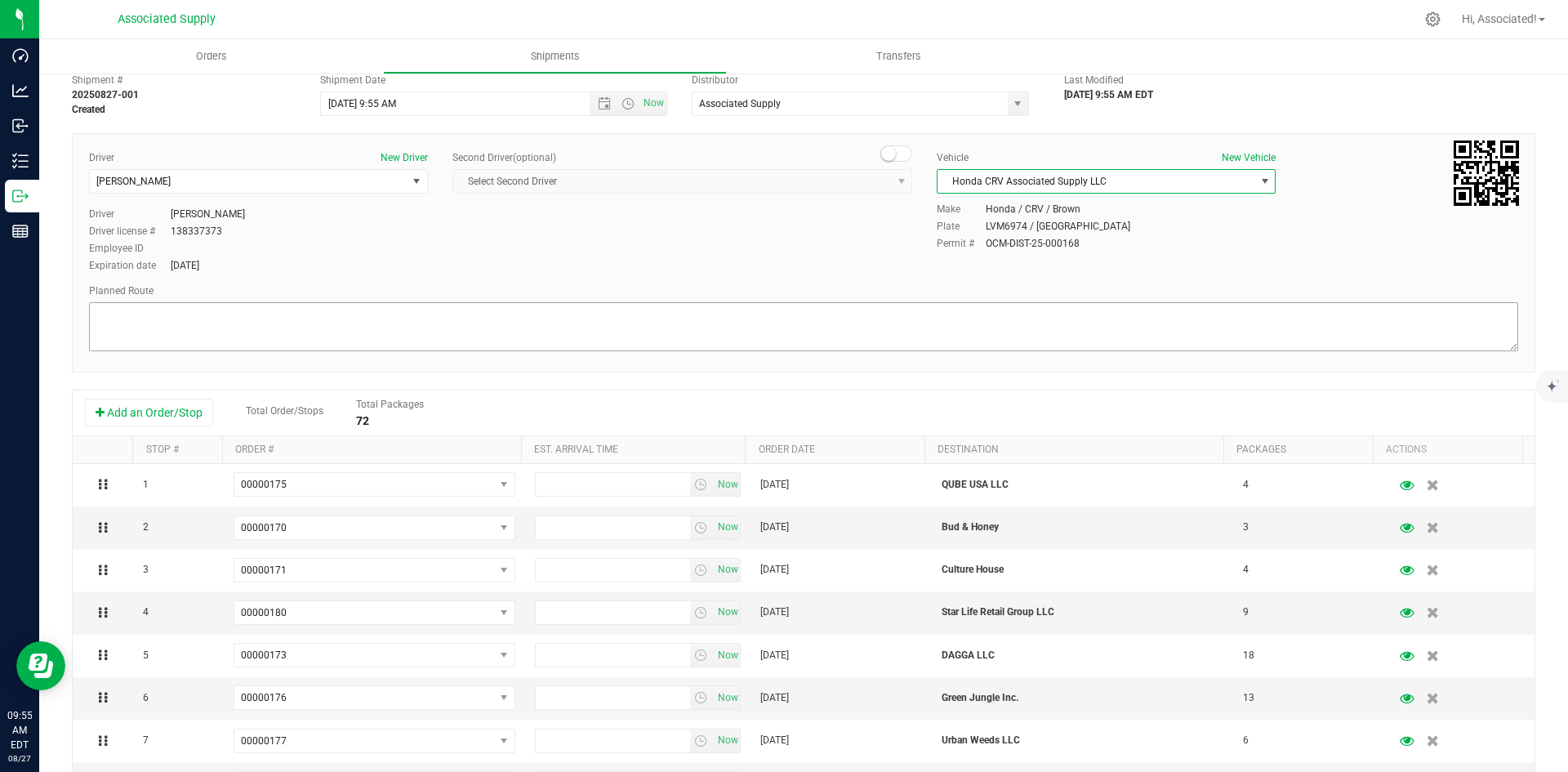
scroll to position [81, 0]
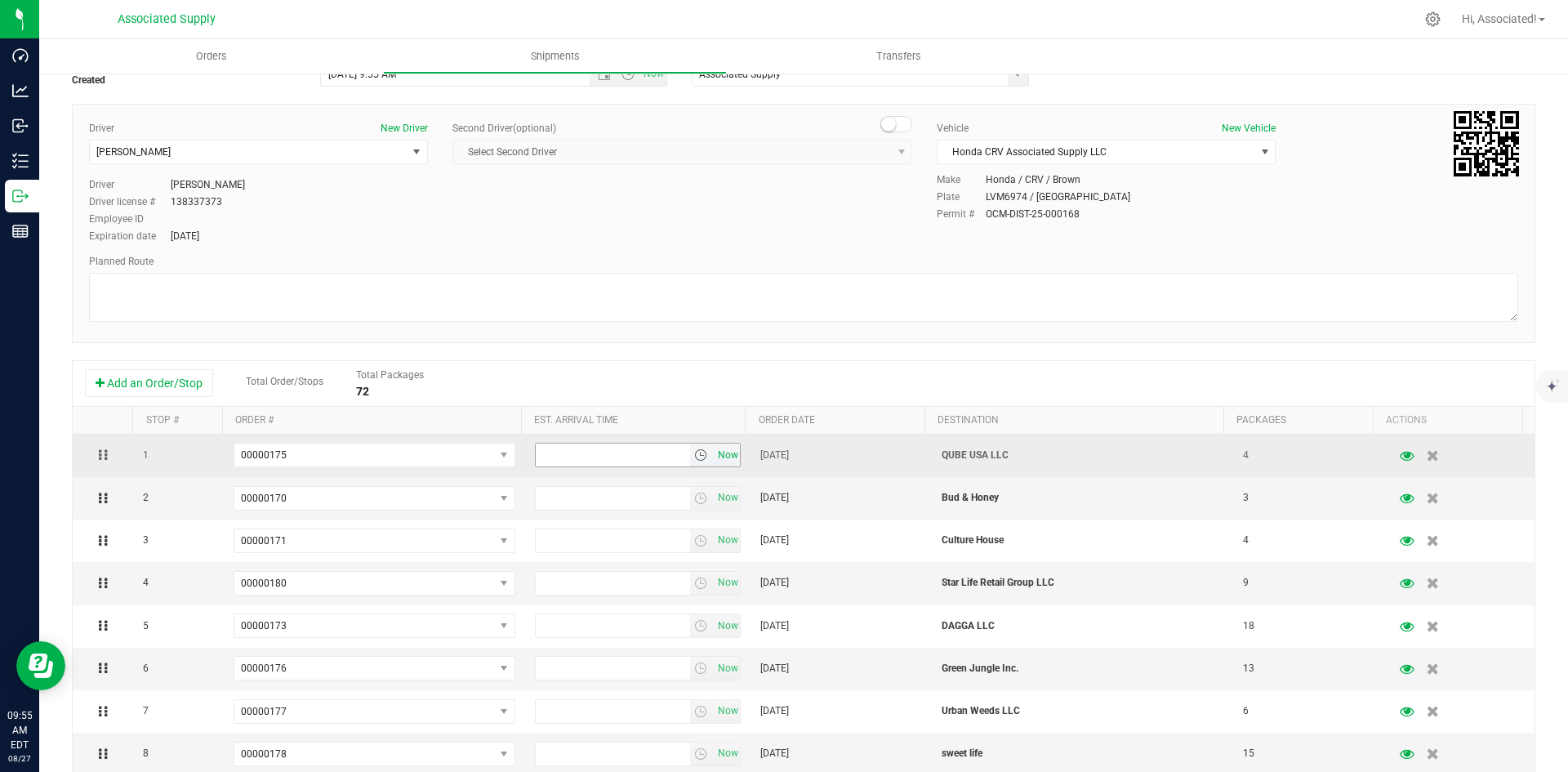
click at [713, 452] on span "Now" at bounding box center [727, 455] width 28 height 24
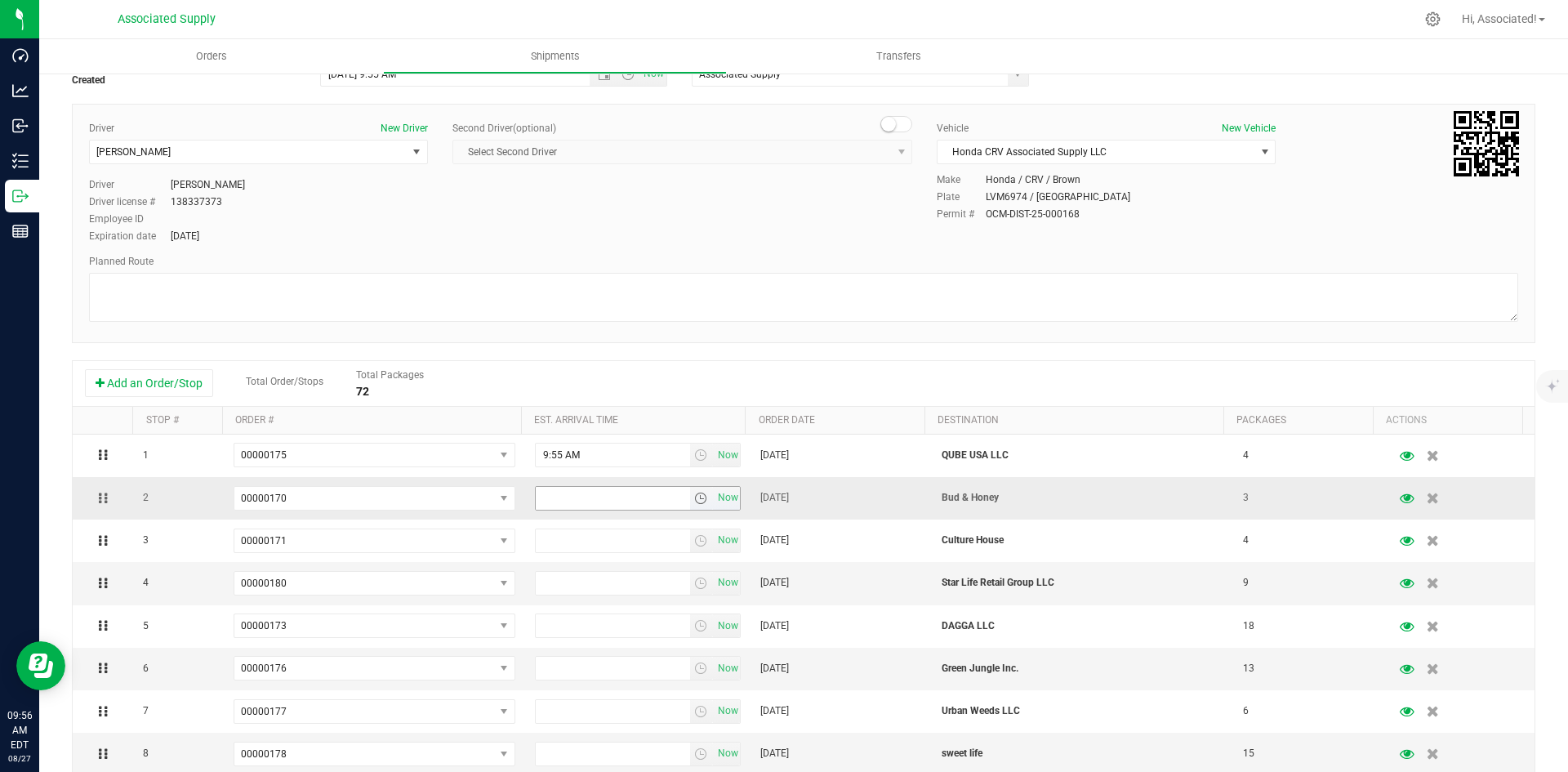
click at [564, 496] on input "text" at bounding box center [612, 498] width 154 height 23
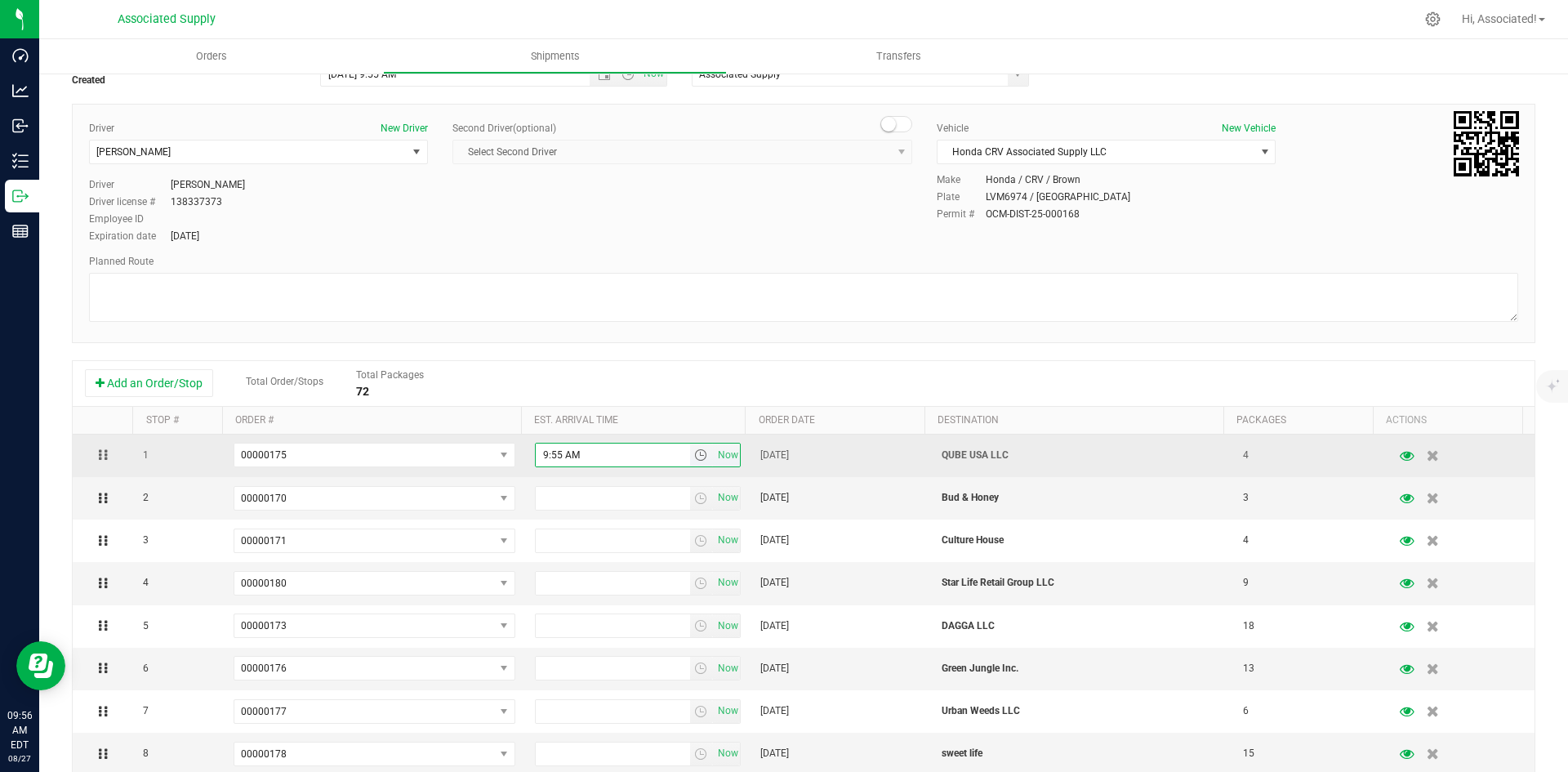
click at [542, 451] on input "9:55 AM" at bounding box center [612, 455] width 154 height 23
type input "10:55 AM"
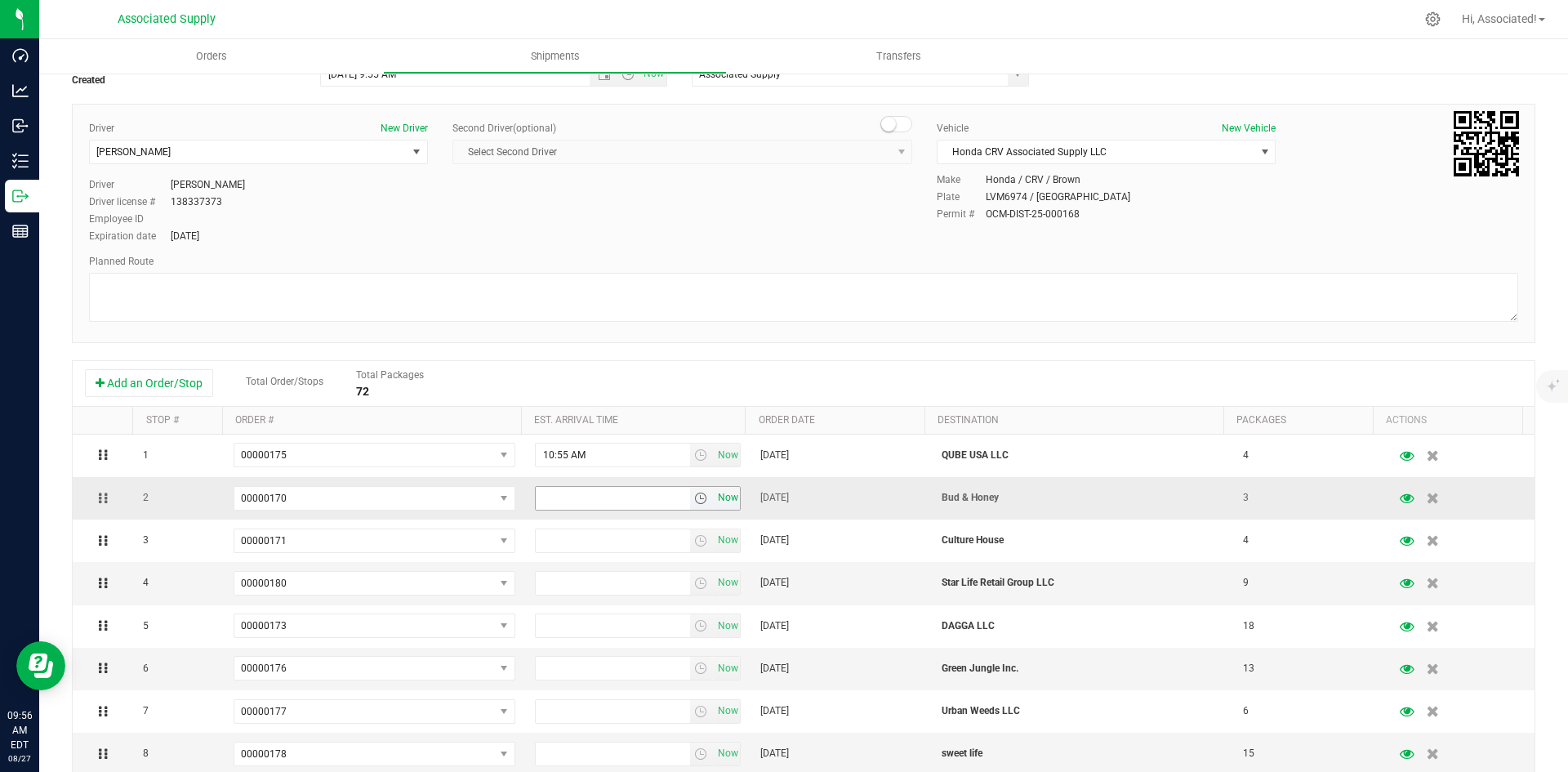
click at [721, 501] on span "Now" at bounding box center [727, 497] width 28 height 24
click at [543, 501] on input "9:56 AM" at bounding box center [612, 498] width 154 height 23
click at [540, 497] on input "9:56 AM" at bounding box center [612, 498] width 154 height 23
type input "11.30AM"
click at [722, 499] on span "Now" at bounding box center [727, 497] width 28 height 24
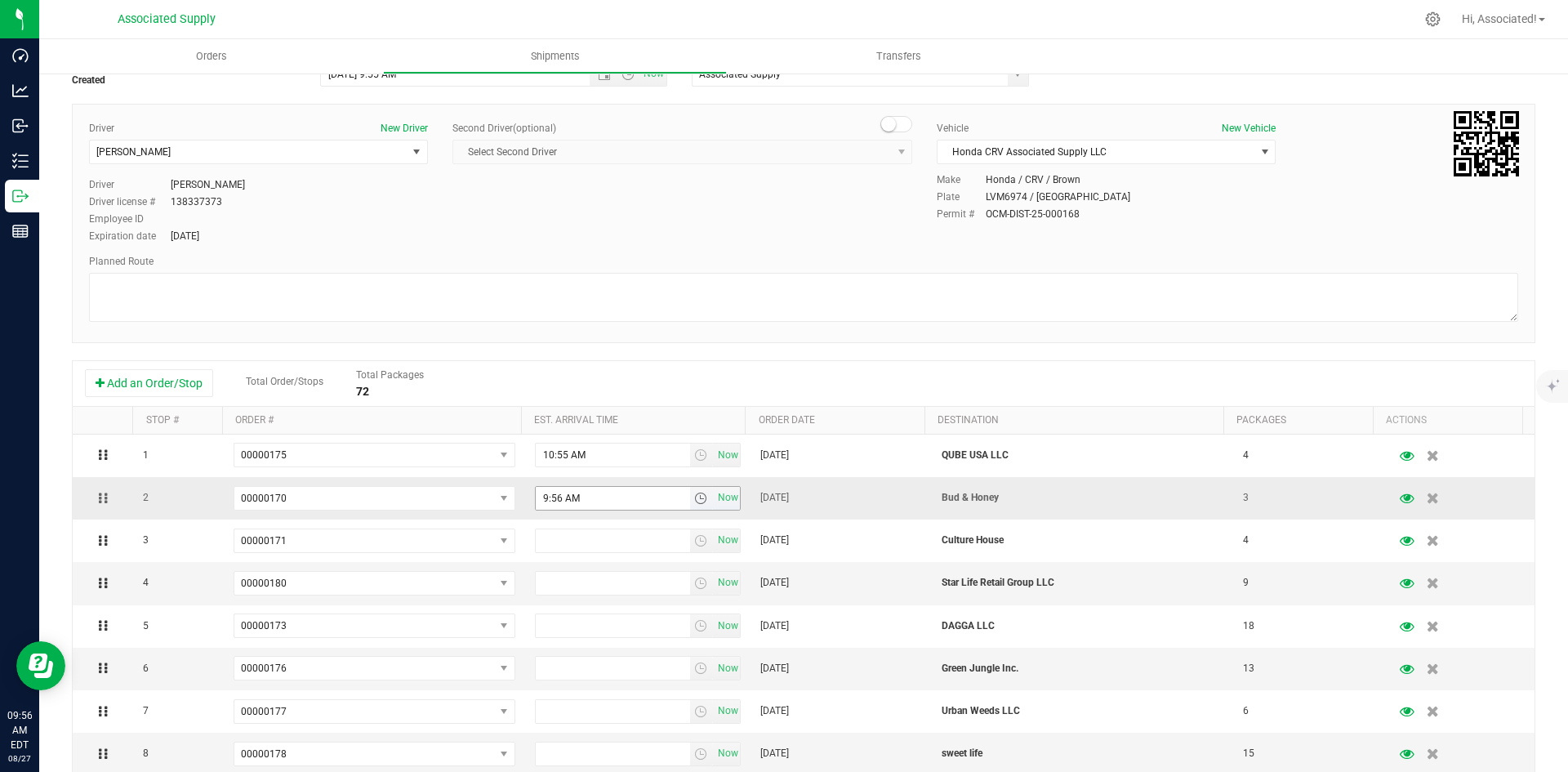
click at [540, 498] on input "9:56 AM" at bounding box center [612, 498] width 154 height 23
click at [560, 498] on input "11:56 AM" at bounding box center [612, 498] width 154 height 23
type input "11:30 AM"
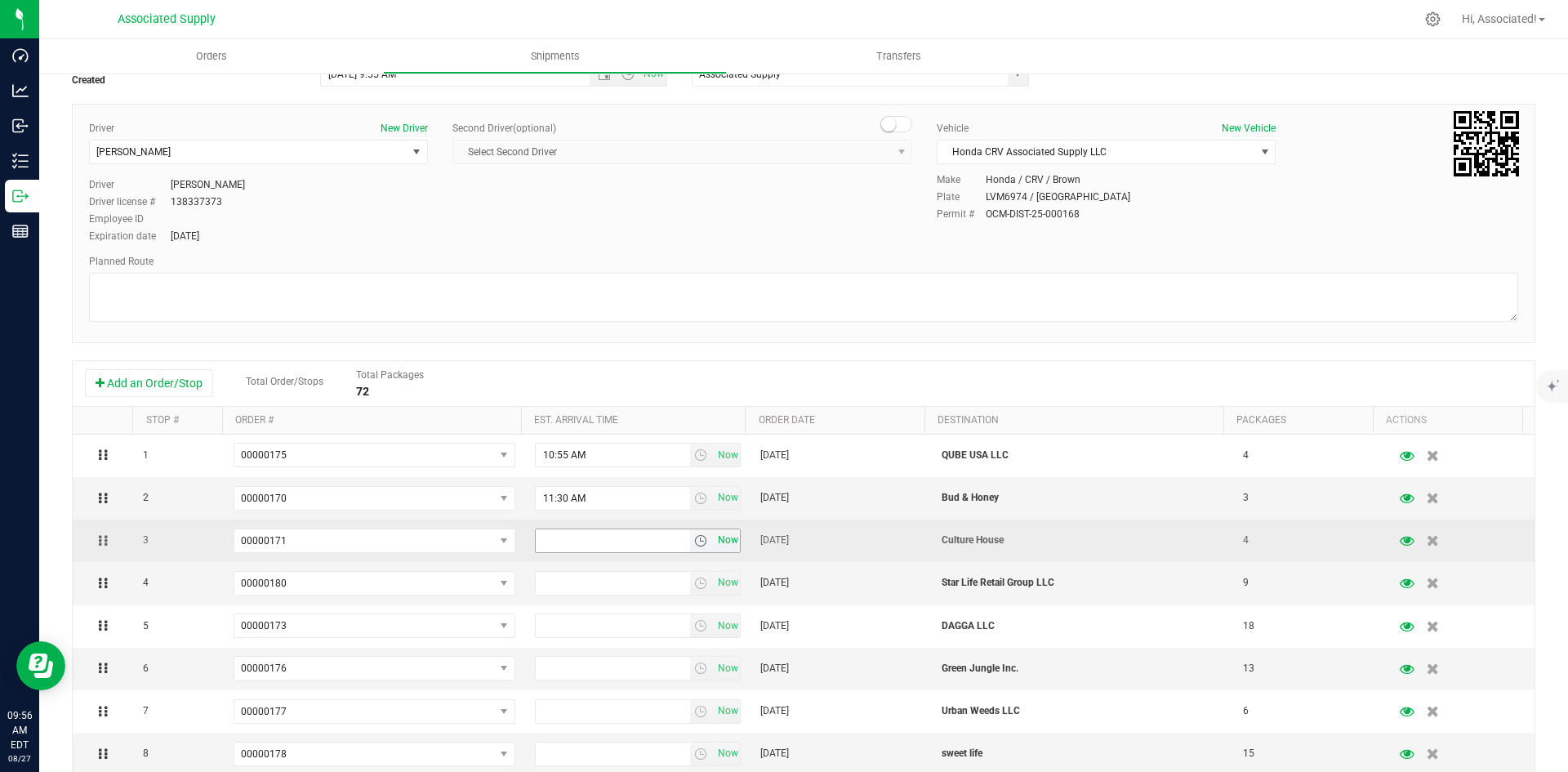
click at [713, 540] on span "Now" at bounding box center [727, 540] width 28 height 24
click at [540, 541] on input "9:56 AM" at bounding box center [612, 540] width 154 height 23
click at [561, 543] on input "11:56 AM" at bounding box center [612, 540] width 154 height 23
type input "11:45 AM"
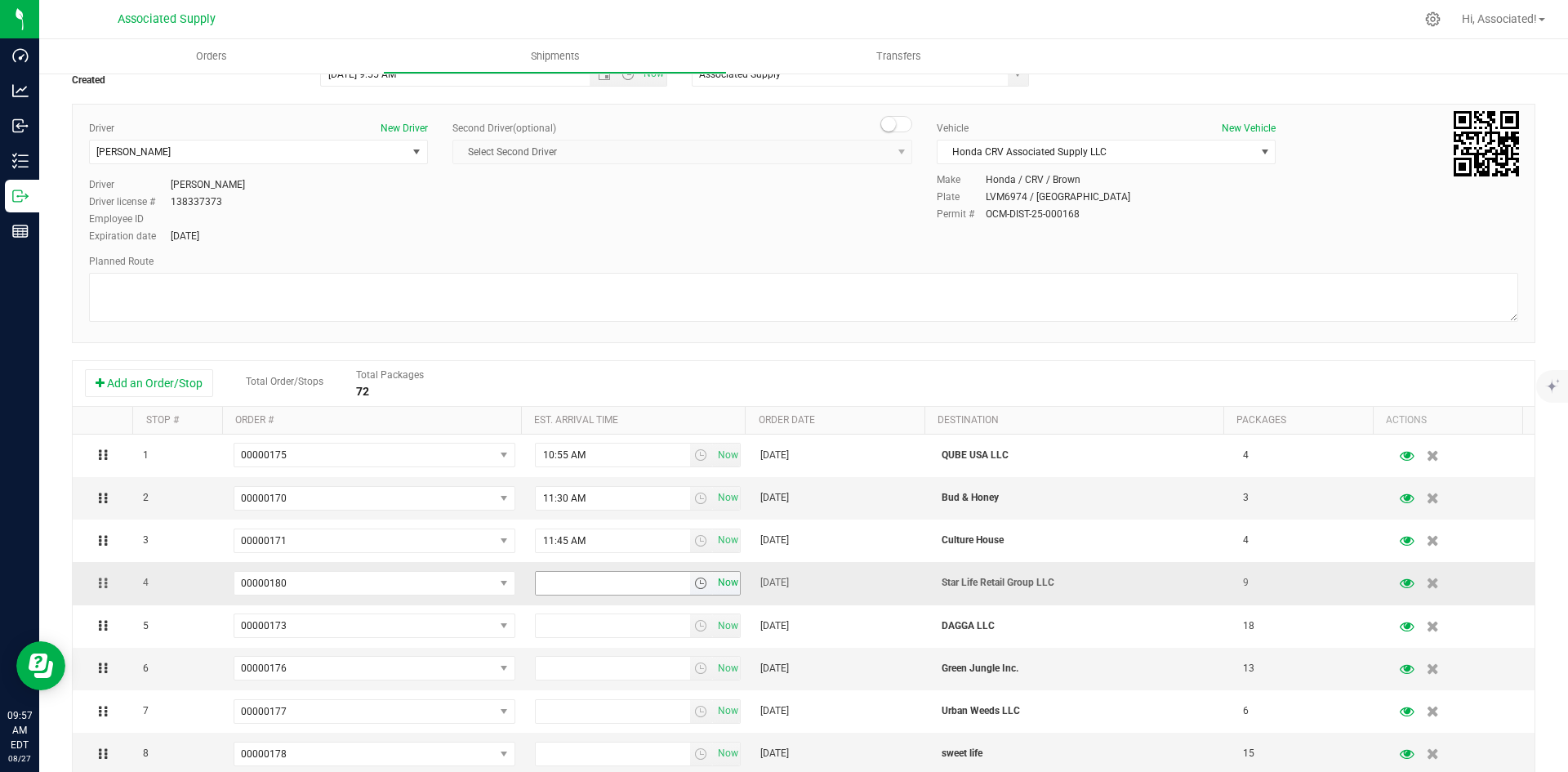
click at [728, 583] on span "Now" at bounding box center [727, 583] width 28 height 24
click at [540, 585] on input "9:57 AM" at bounding box center [612, 584] width 154 height 23
click at [558, 578] on input "12:57 AM" at bounding box center [612, 584] width 154 height 23
click at [570, 585] on input "12:00 AM" at bounding box center [612, 584] width 154 height 23
type input "12:00 PM"
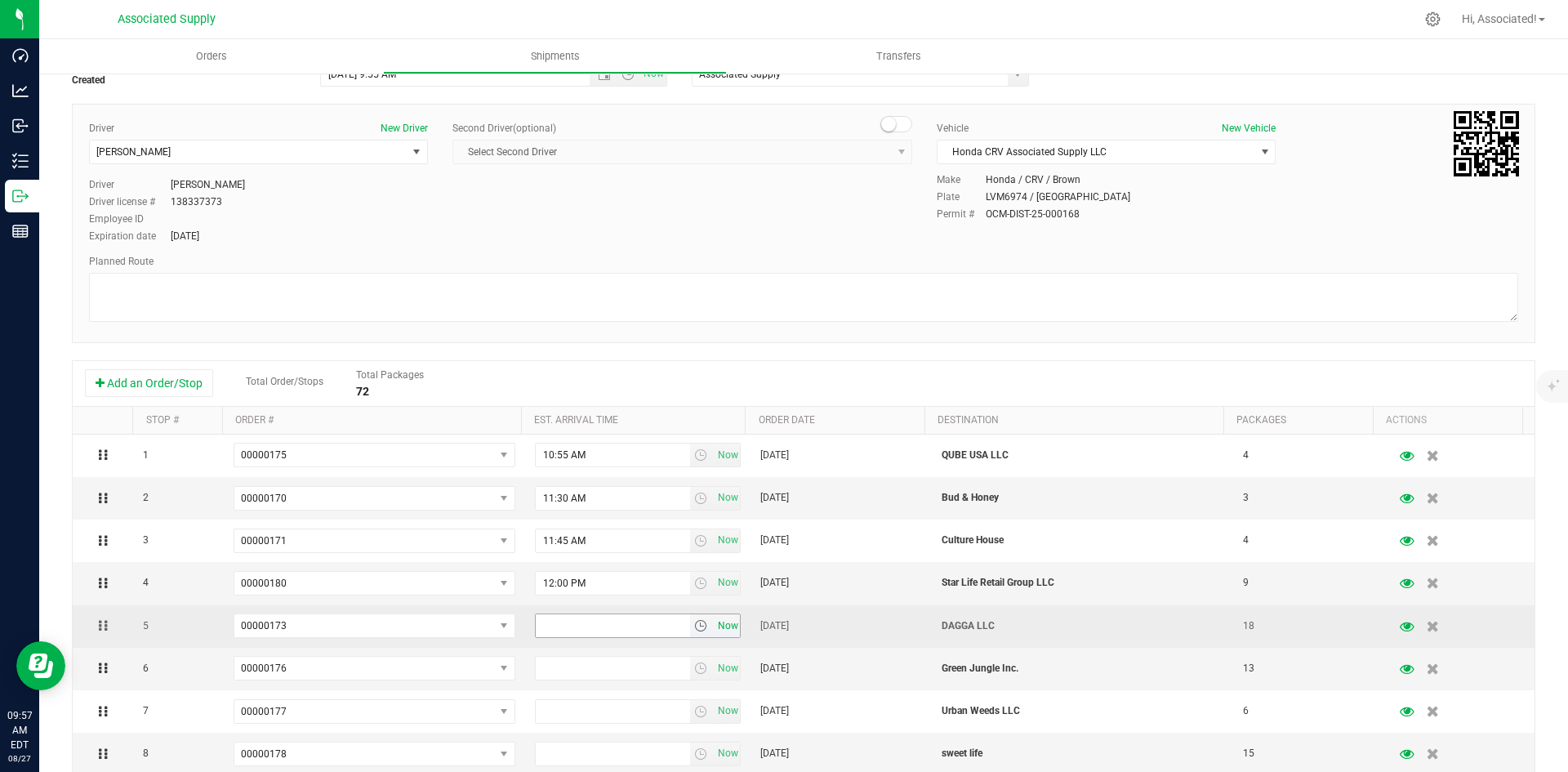
click at [715, 624] on span "Now" at bounding box center [727, 626] width 28 height 24
click at [540, 625] on input "9:57 AM" at bounding box center [612, 626] width 154 height 23
click at [559, 622] on input "12:57 AM" at bounding box center [612, 626] width 154 height 23
click at [568, 626] on input "12:15 AM" at bounding box center [612, 626] width 154 height 23
type input "12:15 PM"
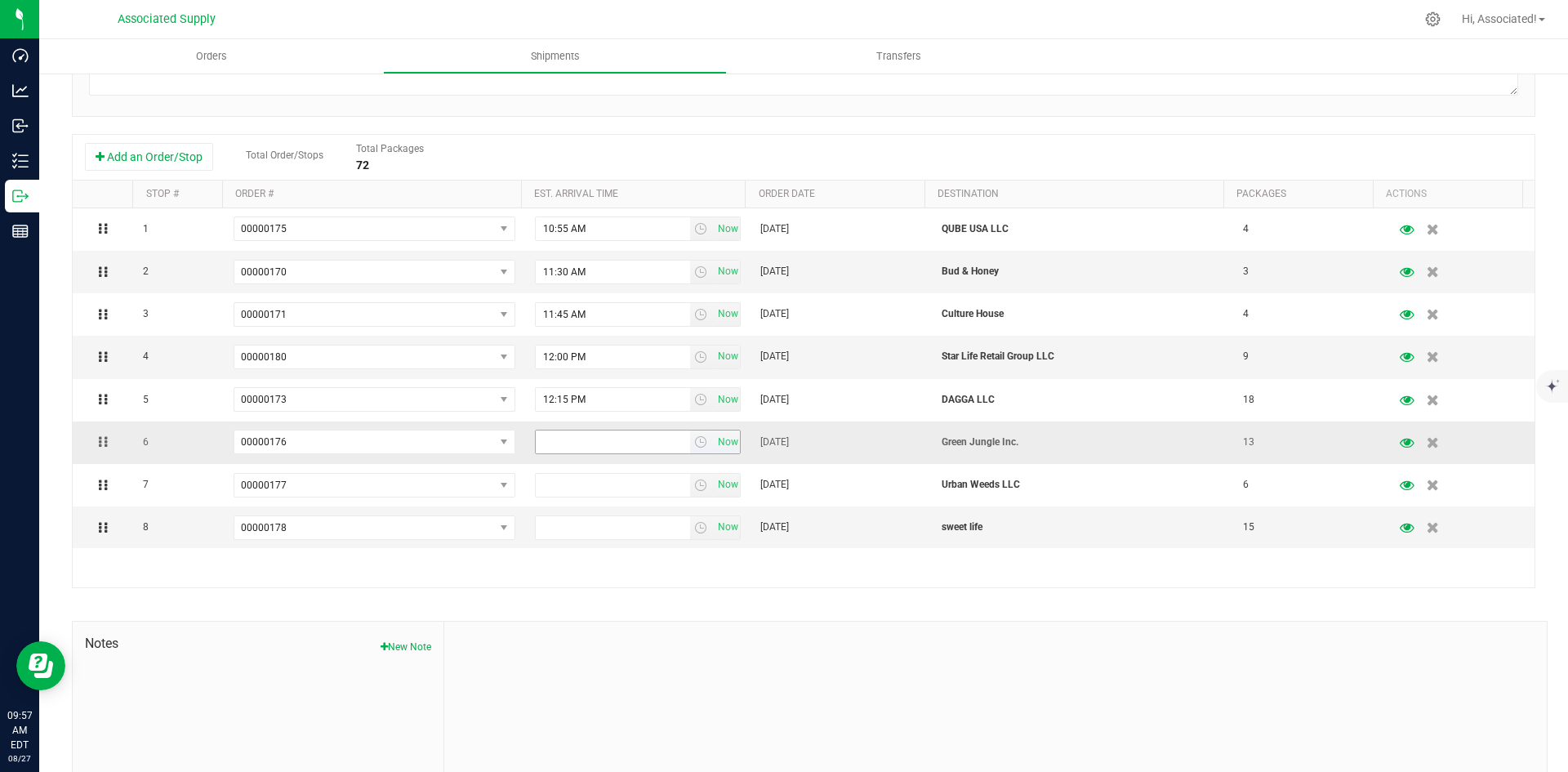
scroll to position [327, 0]
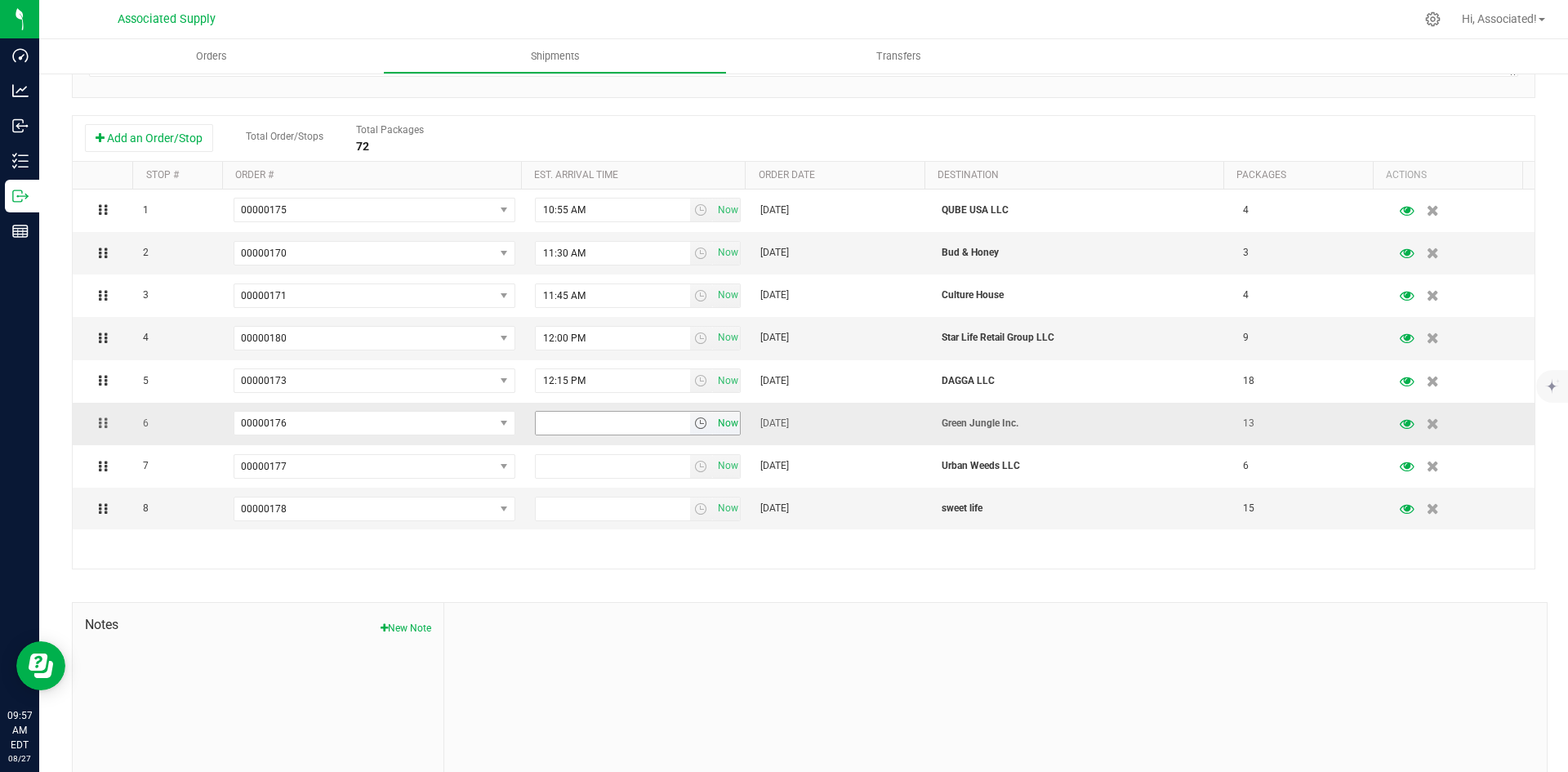
click at [715, 423] on span "Now" at bounding box center [727, 423] width 28 height 24
click at [540, 420] on input "9:57 AM" at bounding box center [612, 423] width 154 height 23
click at [559, 422] on input "12:57 AM" at bounding box center [612, 423] width 154 height 23
click at [568, 416] on input "12:30 AM" at bounding box center [612, 423] width 154 height 23
type input "12:30 PM"
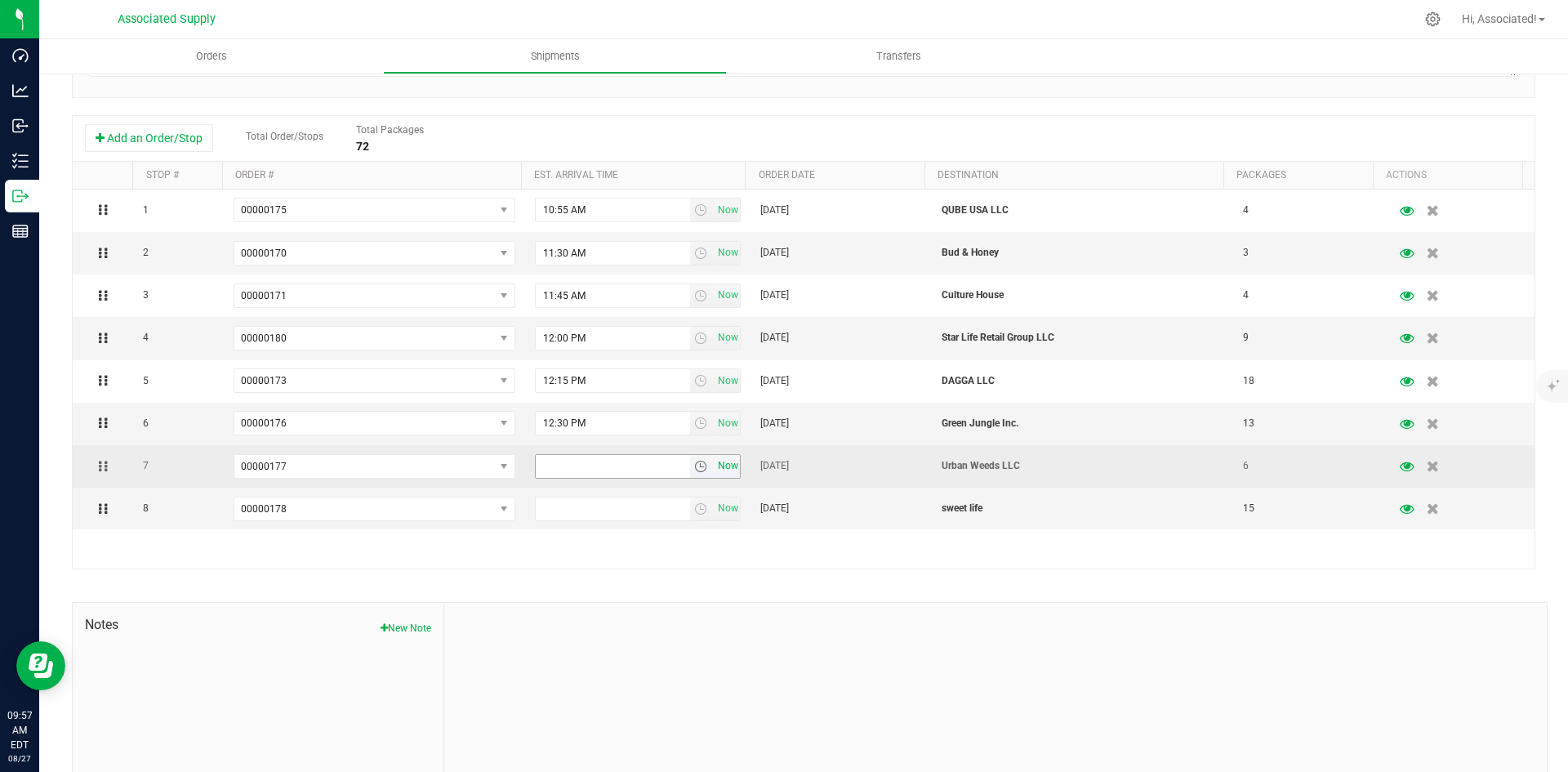
click at [717, 467] on span "Now" at bounding box center [727, 466] width 28 height 24
click at [537, 467] on input "9:57 AM" at bounding box center [612, 467] width 154 height 23
click at [540, 467] on input "9:57 AM" at bounding box center [612, 467] width 154 height 23
click at [558, 467] on input "12:57 AM" at bounding box center [612, 467] width 154 height 23
click at [569, 465] on input "12:45 AM" at bounding box center [612, 467] width 154 height 23
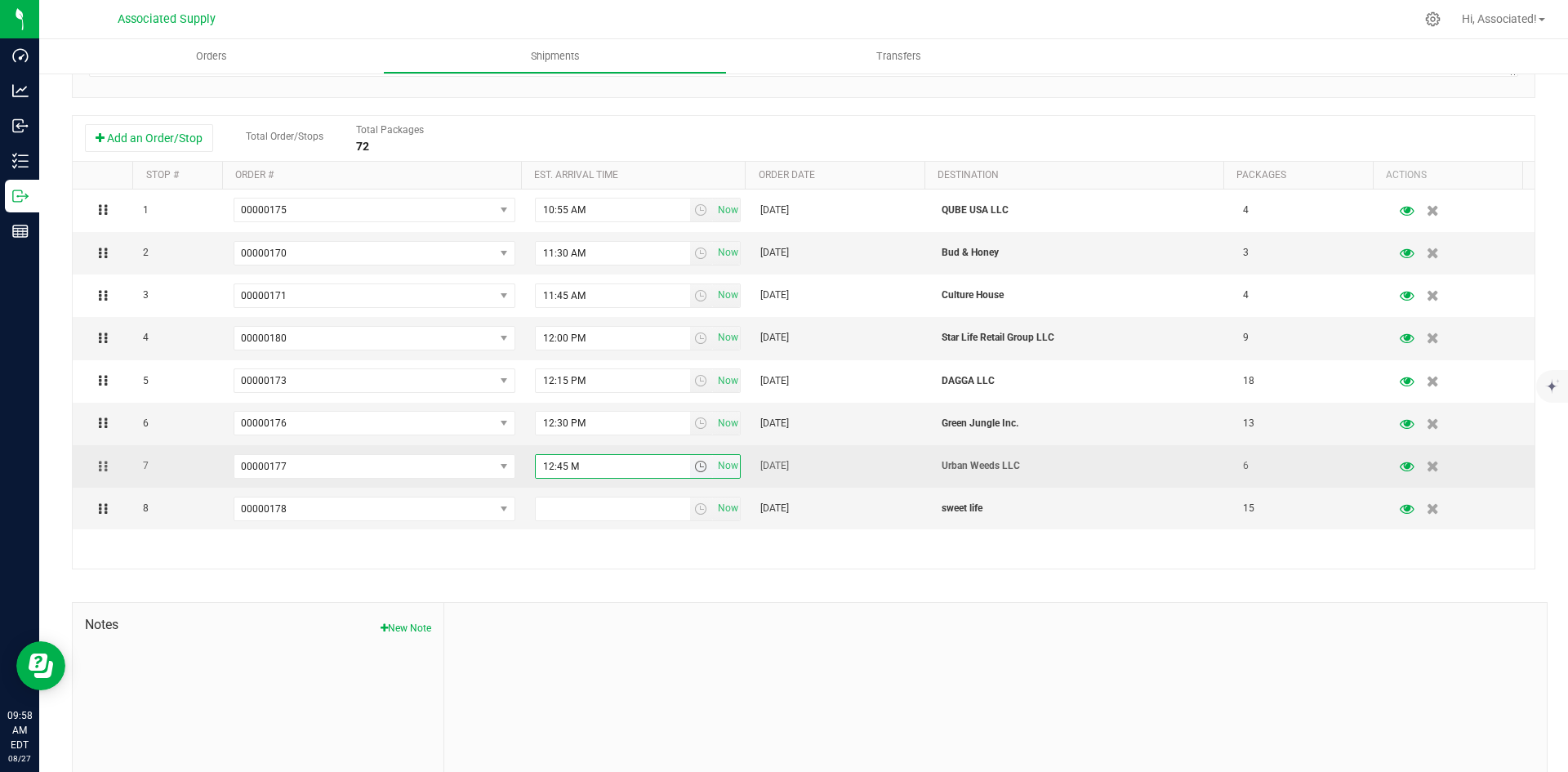
type input "12:45 PM"
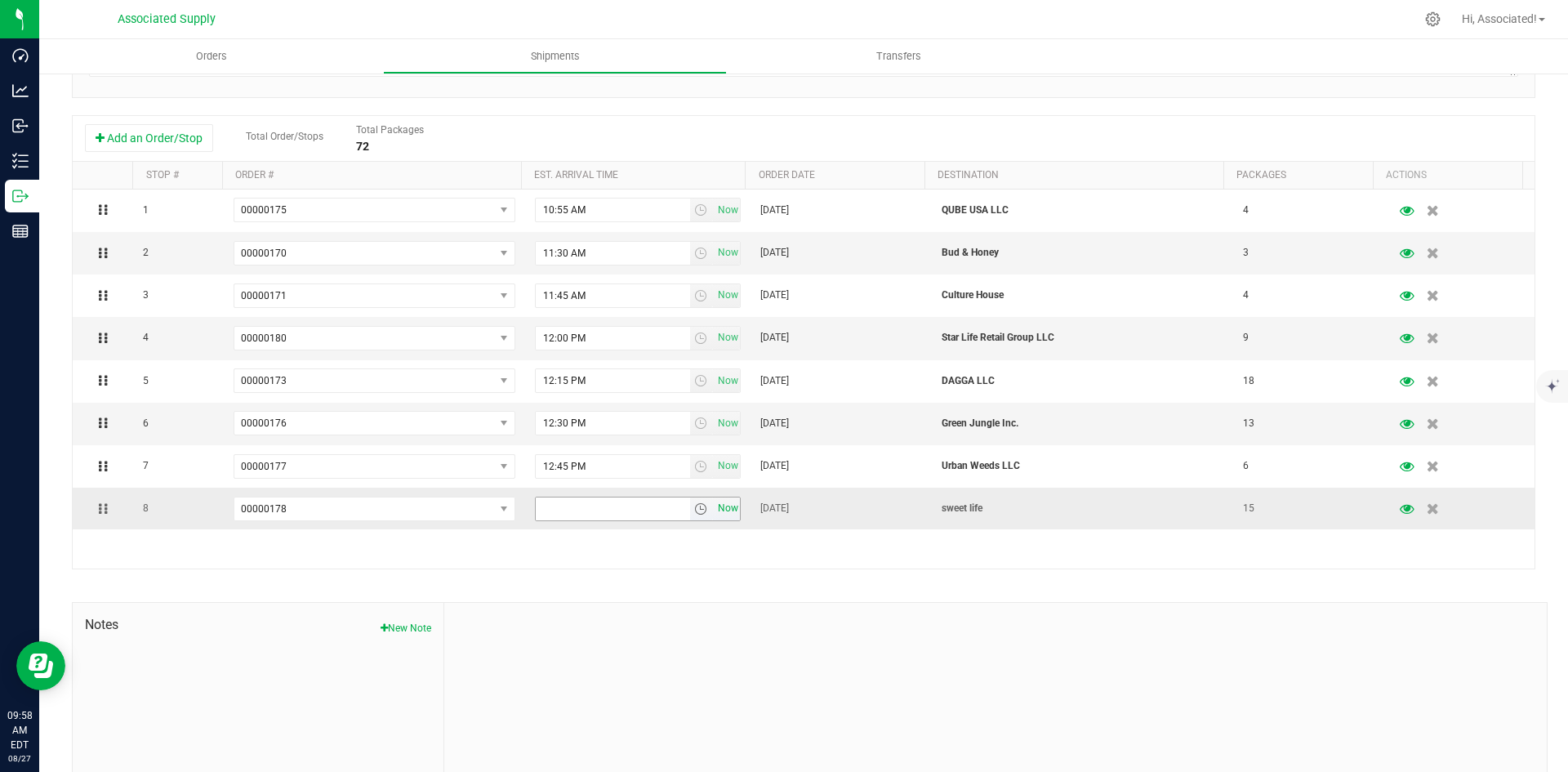
click at [716, 506] on span "Now" at bounding box center [727, 508] width 28 height 24
click at [541, 511] on input "9:58 AM" at bounding box center [612, 509] width 154 height 23
click at [555, 509] on input "1:58 AM" at bounding box center [612, 509] width 154 height 23
click at [561, 507] on input "1:00 AM" at bounding box center [612, 509] width 154 height 23
type input "1:00 PM"
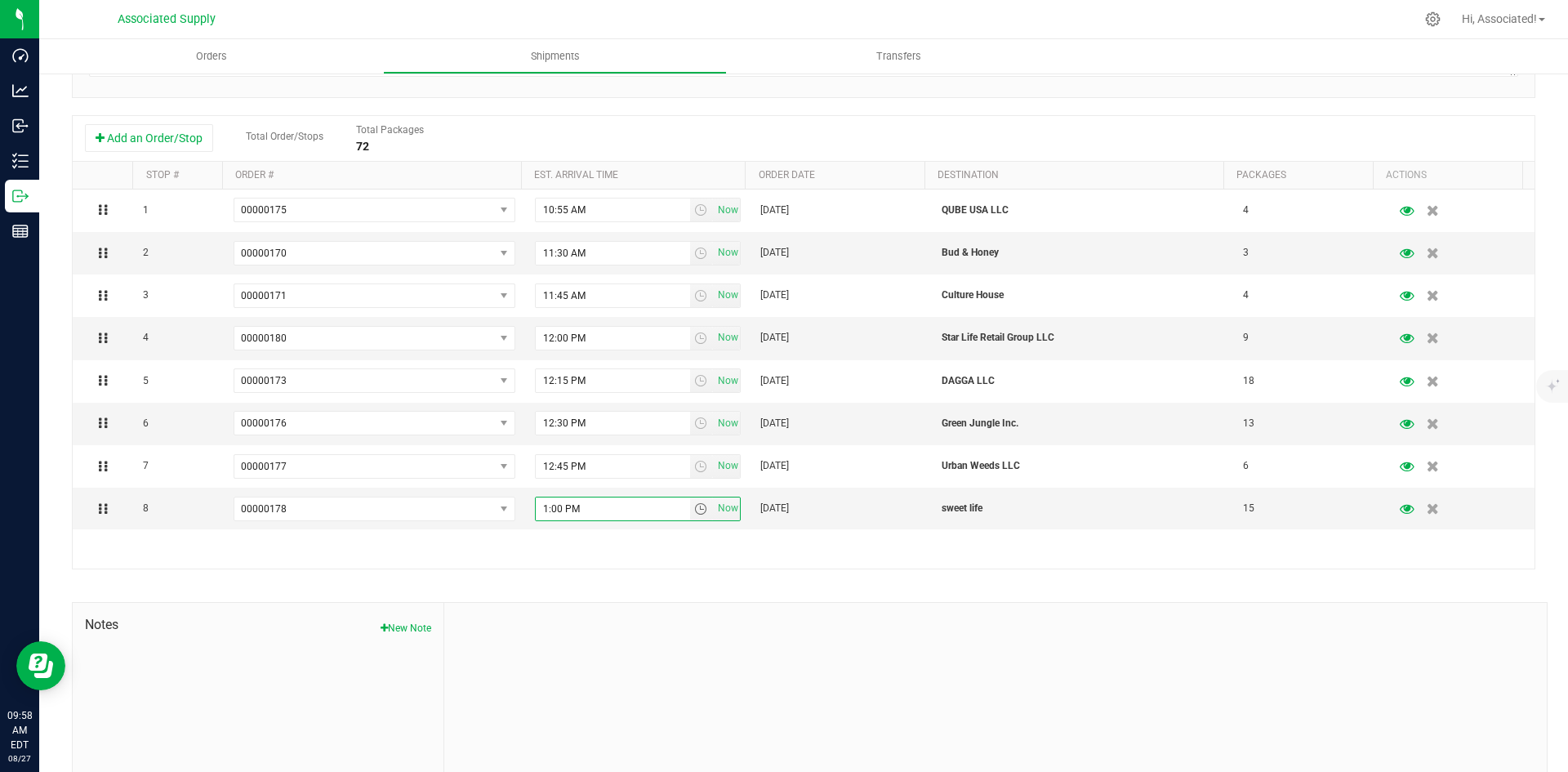
click at [737, 632] on div at bounding box center [995, 712] width 1102 height 219
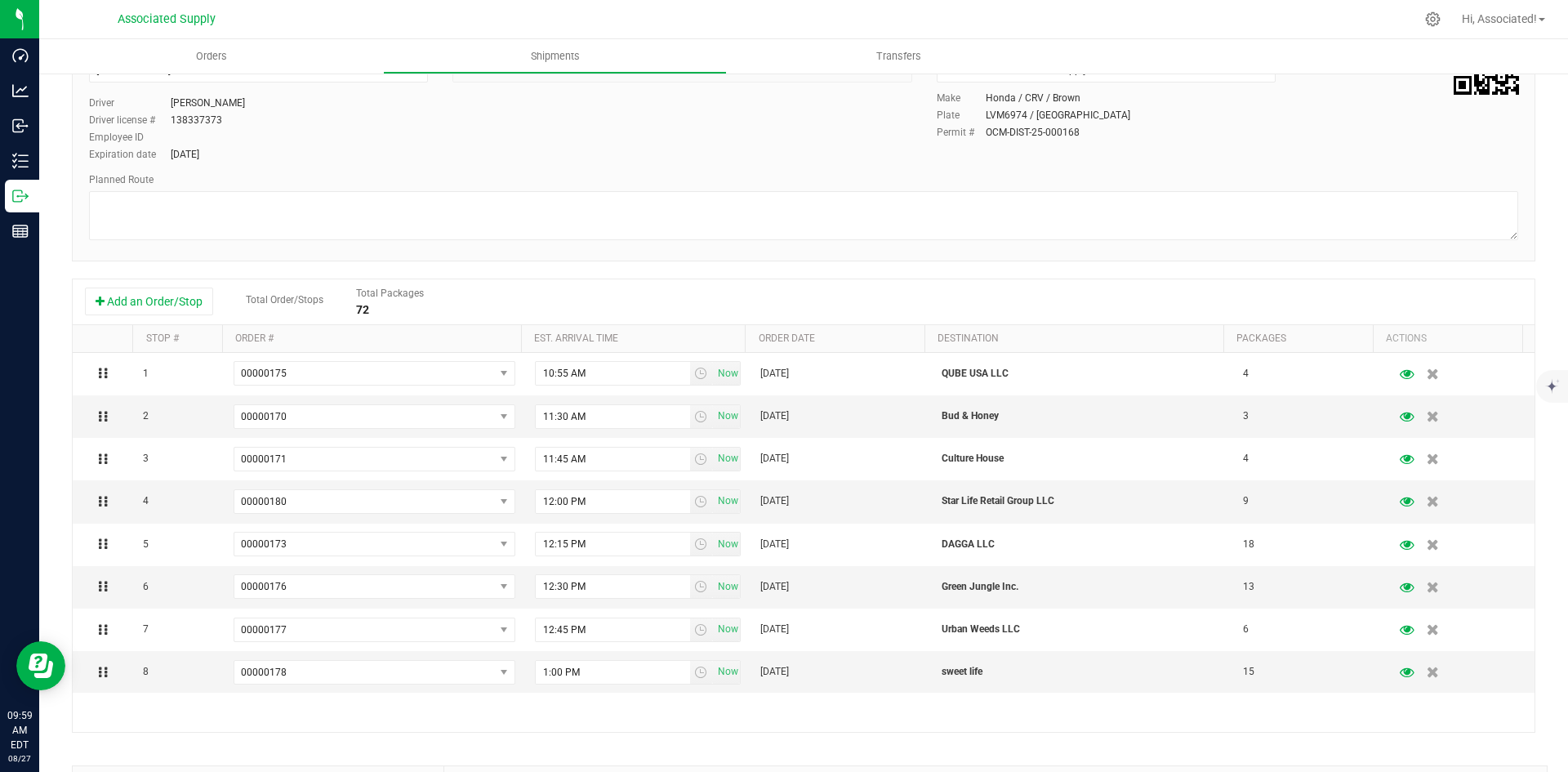
scroll to position [0, 0]
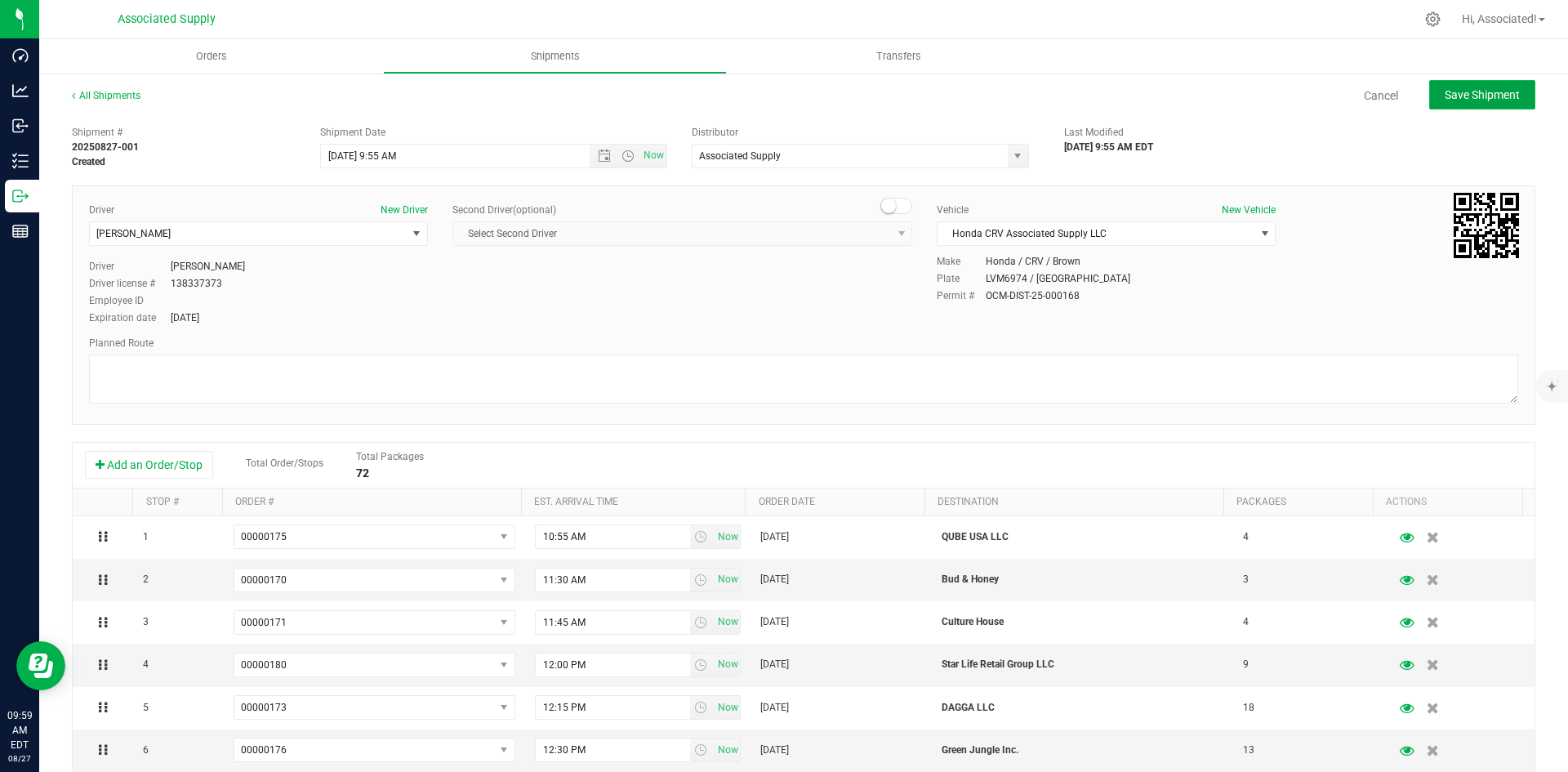
click at [1451, 93] on span "Save Shipment" at bounding box center [1482, 95] width 76 height 13
type input "[DATE] 1:55 PM"
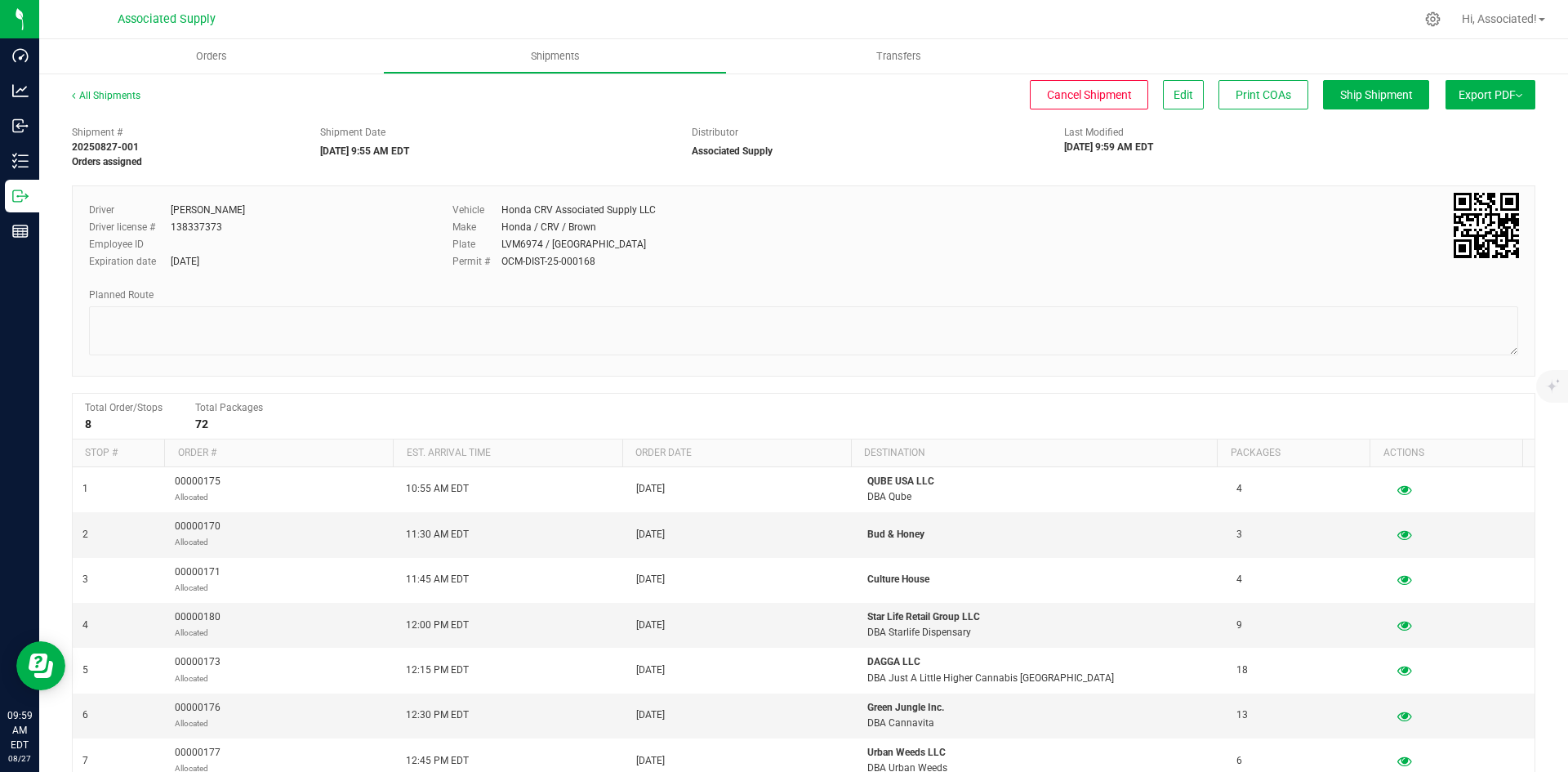
click at [1486, 87] on button "Export PDF" at bounding box center [1491, 95] width 90 height 30
click at [1444, 154] on span "Manifest by Lot" at bounding box center [1448, 155] width 68 height 11
